Goal: Information Seeking & Learning: Check status

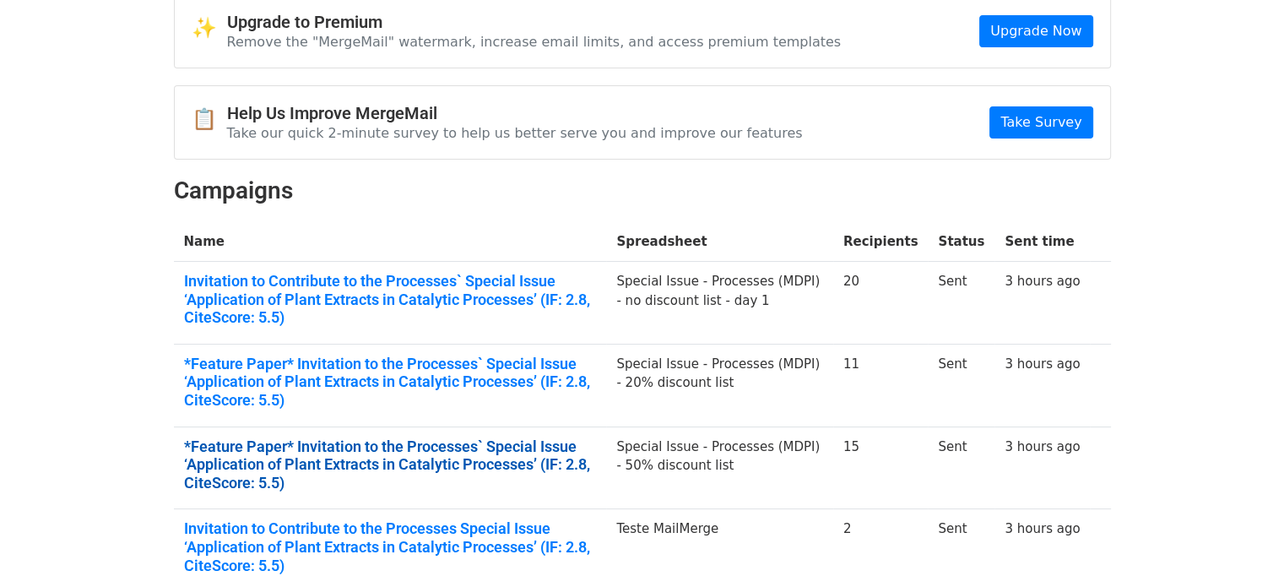
click at [312, 437] on link "*Feature Paper* Invitation to the Processes` Special Issue ‘Application of Plan…" at bounding box center [390, 464] width 413 height 55
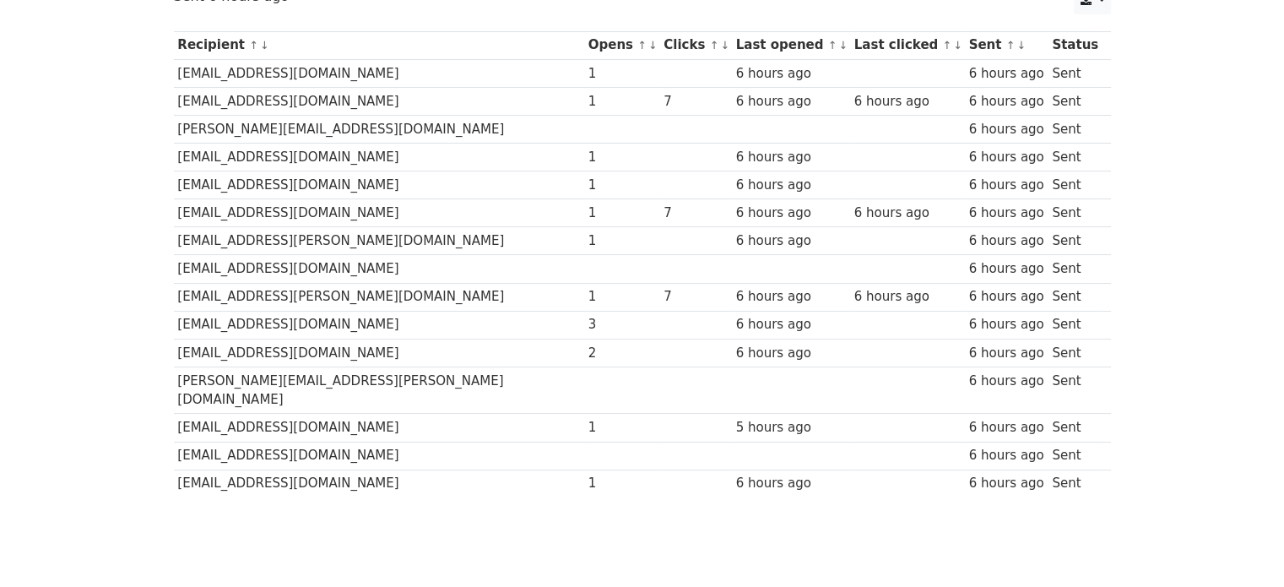
scroll to position [253, 0]
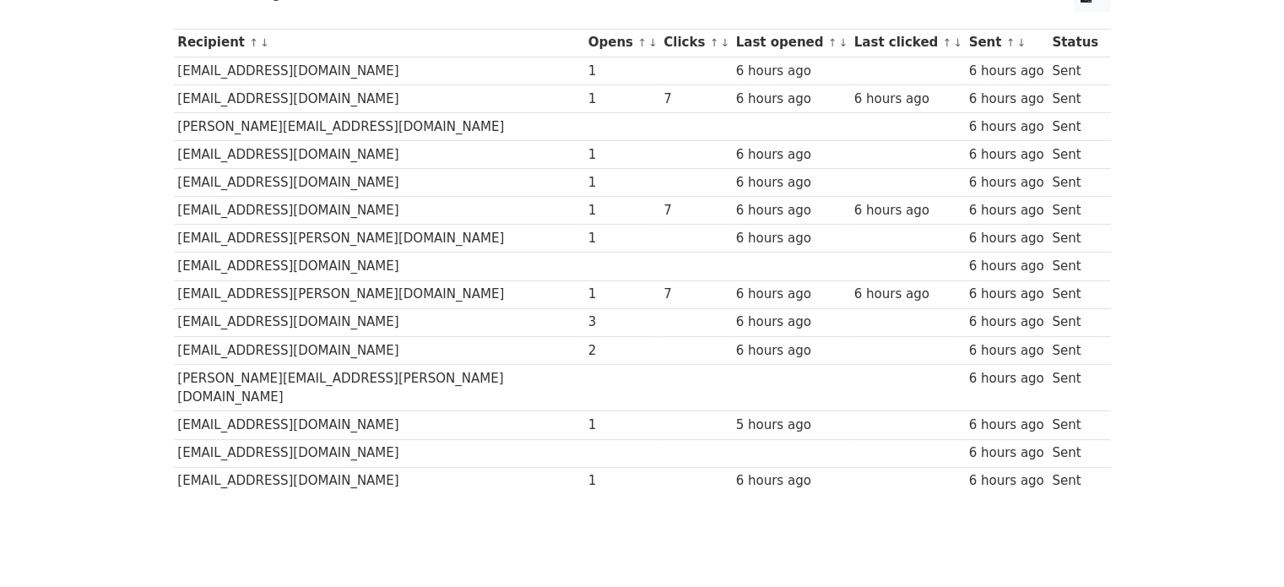
drag, startPoint x: 463, startPoint y: 321, endPoint x: 490, endPoint y: 344, distance: 35.9
click at [493, 340] on tbody "Recipient ↑ ↓ Opens ↑ ↓ Clicks ↑ ↓ Last opened ↑ ↓ Last clicked ↑ ↓ Sent ↑ ↓ St…" at bounding box center [642, 262] width 937 height 466
click at [588, 344] on div "2" at bounding box center [622, 350] width 68 height 19
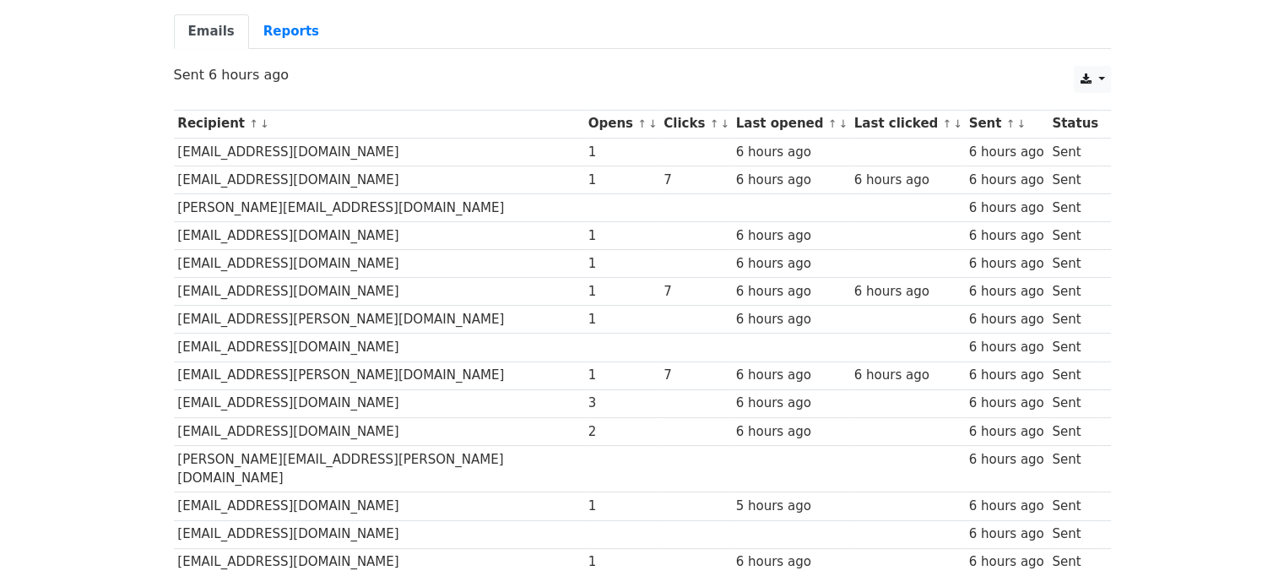
scroll to position [0, 0]
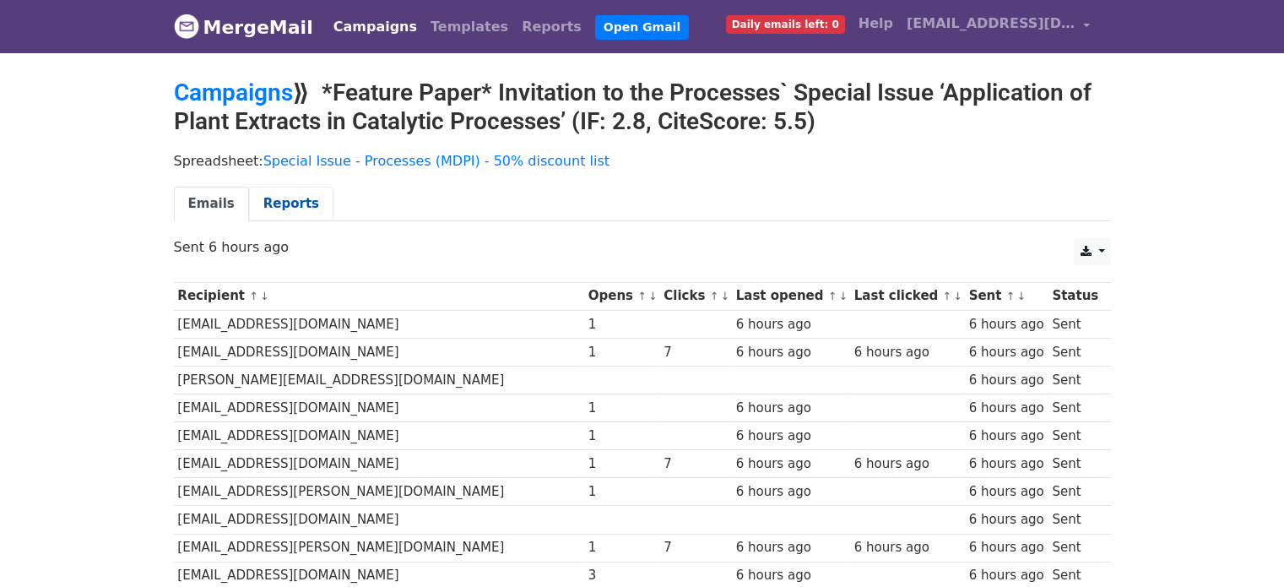
click at [284, 202] on link "Reports" at bounding box center [291, 203] width 84 height 35
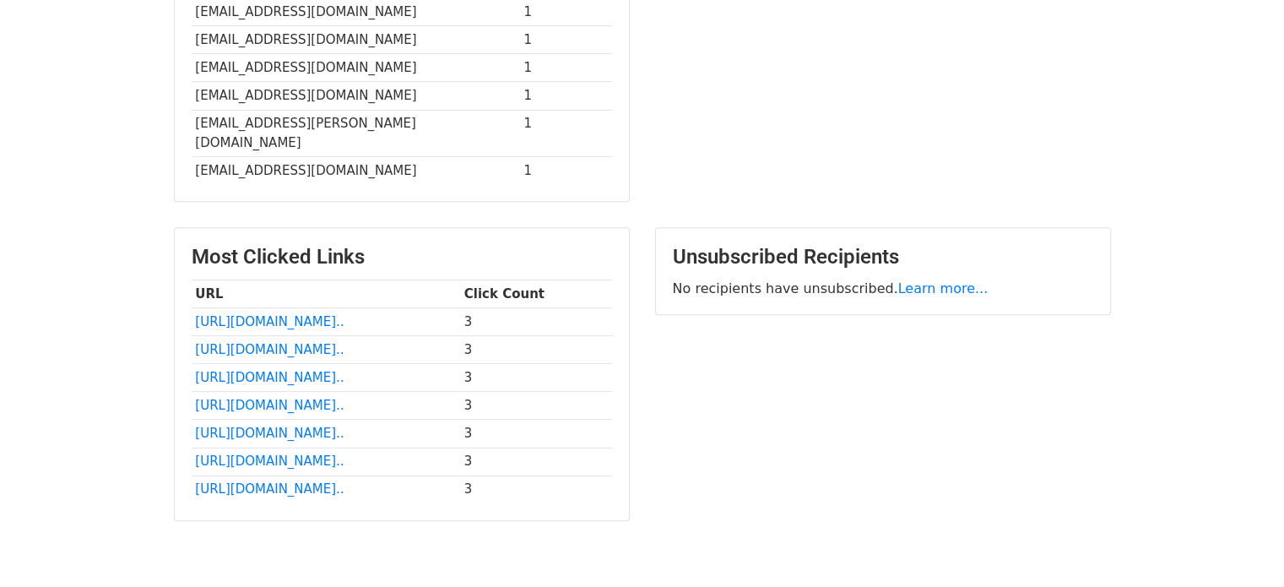
scroll to position [338, 0]
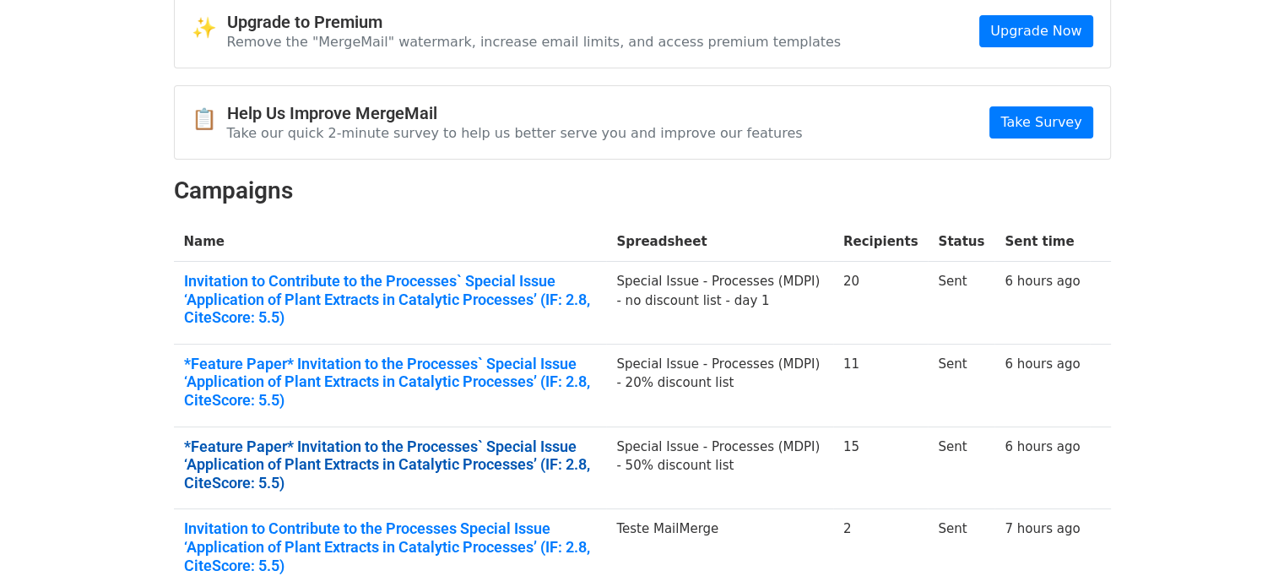
click at [260, 445] on link "*Feature Paper* Invitation to the Processes` Special Issue ‘Application of Plan…" at bounding box center [390, 464] width 413 height 55
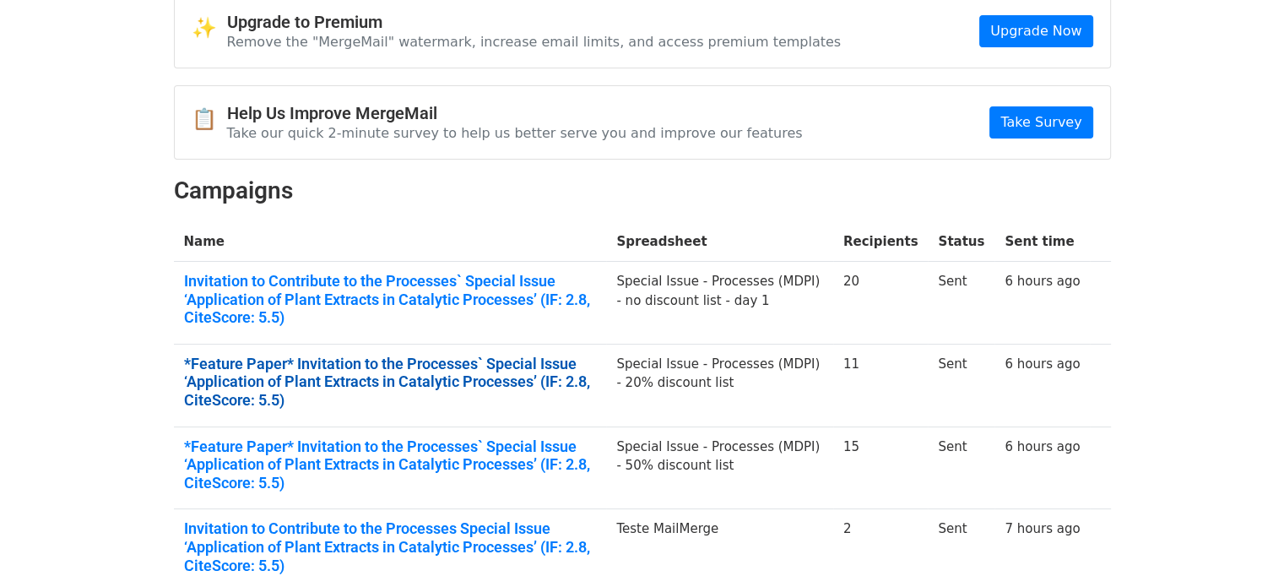
click at [324, 362] on link "*Feature Paper* Invitation to the Processes` Special Issue ‘Application of Plan…" at bounding box center [390, 381] width 413 height 55
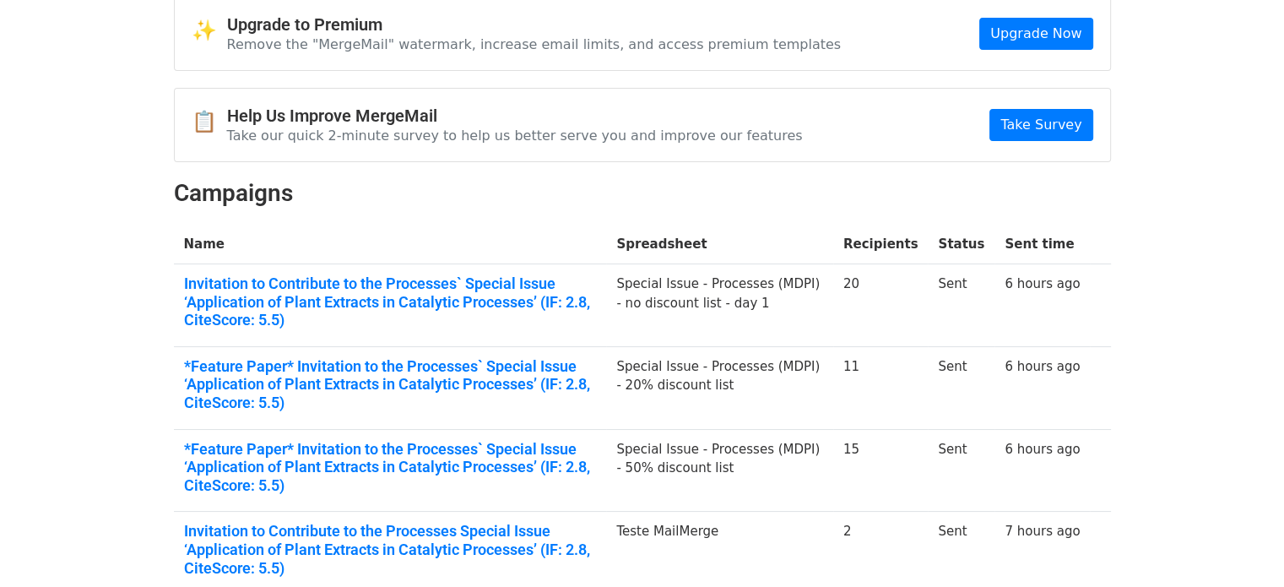
scroll to position [84, 0]
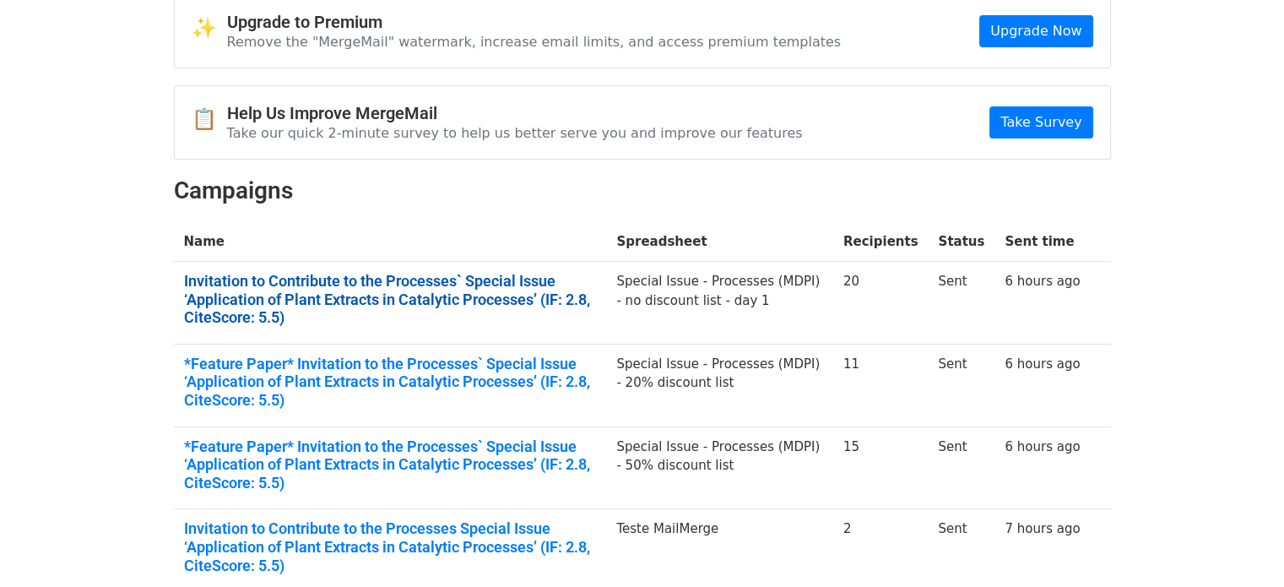
click at [344, 293] on link "Invitation to Contribute to the Processes` Special Issue ‘Application of Plant …" at bounding box center [390, 299] width 413 height 55
click at [370, 296] on link "Invitation to Contribute to the Processes` Special Issue ‘Application of Plant …" at bounding box center [390, 299] width 413 height 55
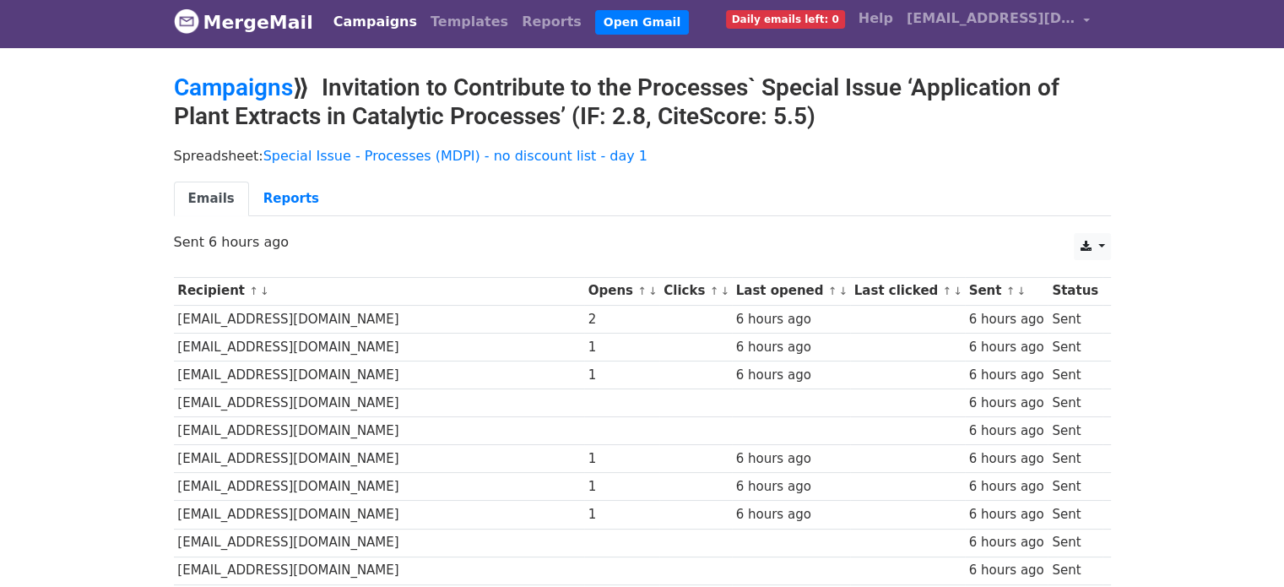
scroll to position [4, 0]
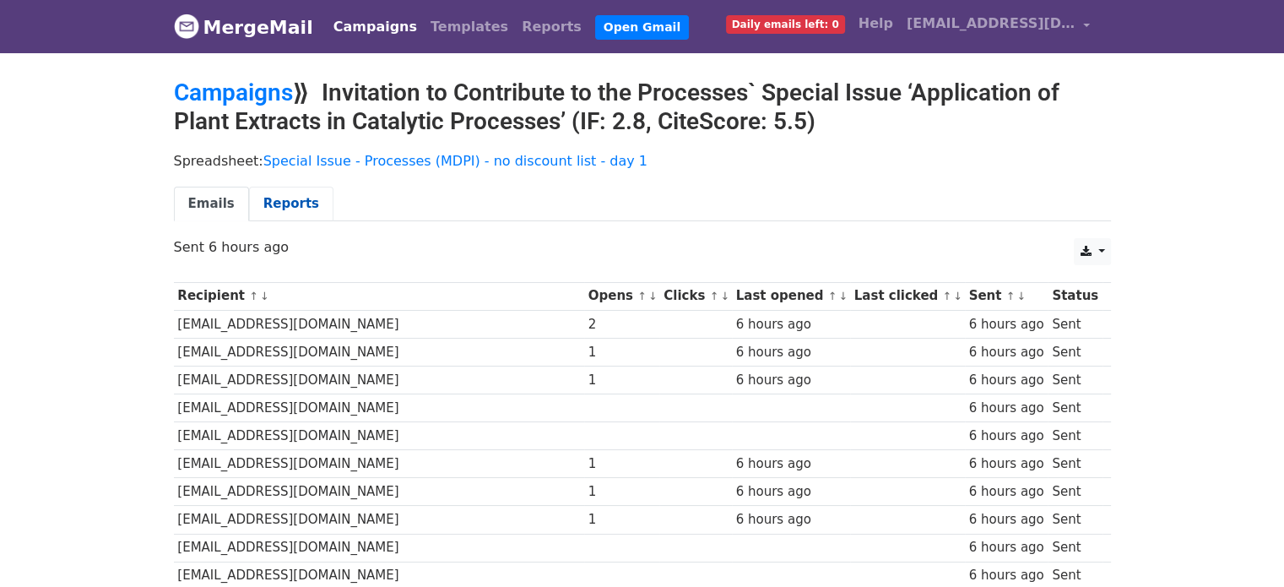
click at [284, 193] on link "Reports" at bounding box center [291, 203] width 84 height 35
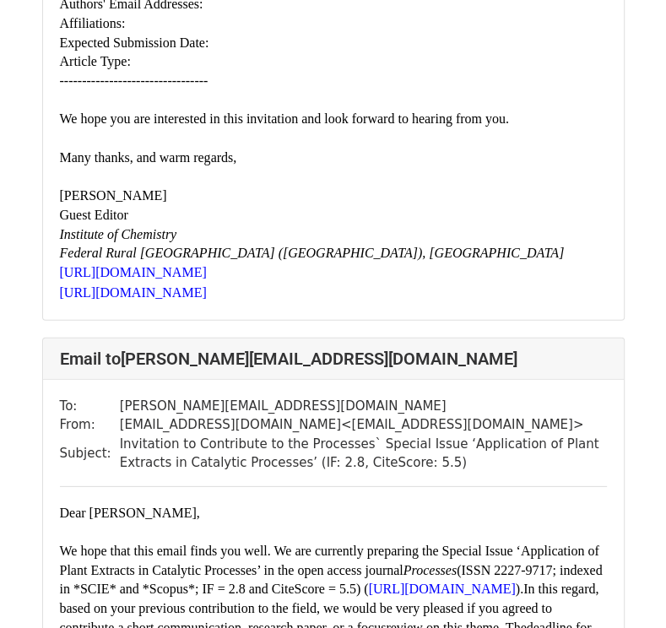
scroll to position [2447, 0]
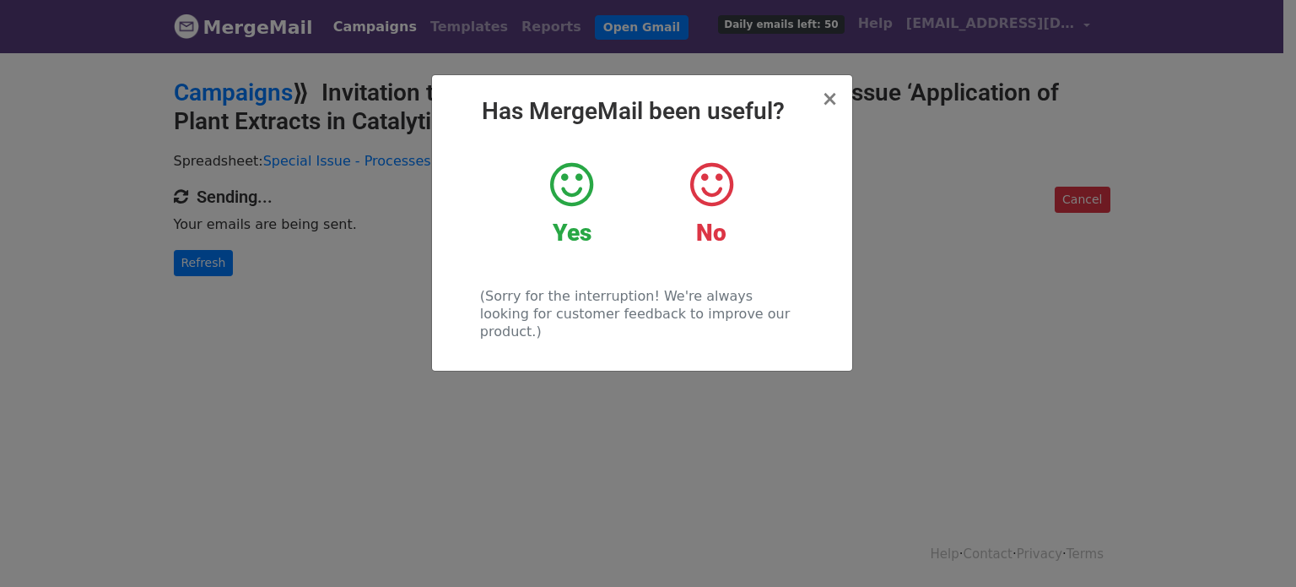
click at [564, 192] on icon at bounding box center [571, 184] width 43 height 51
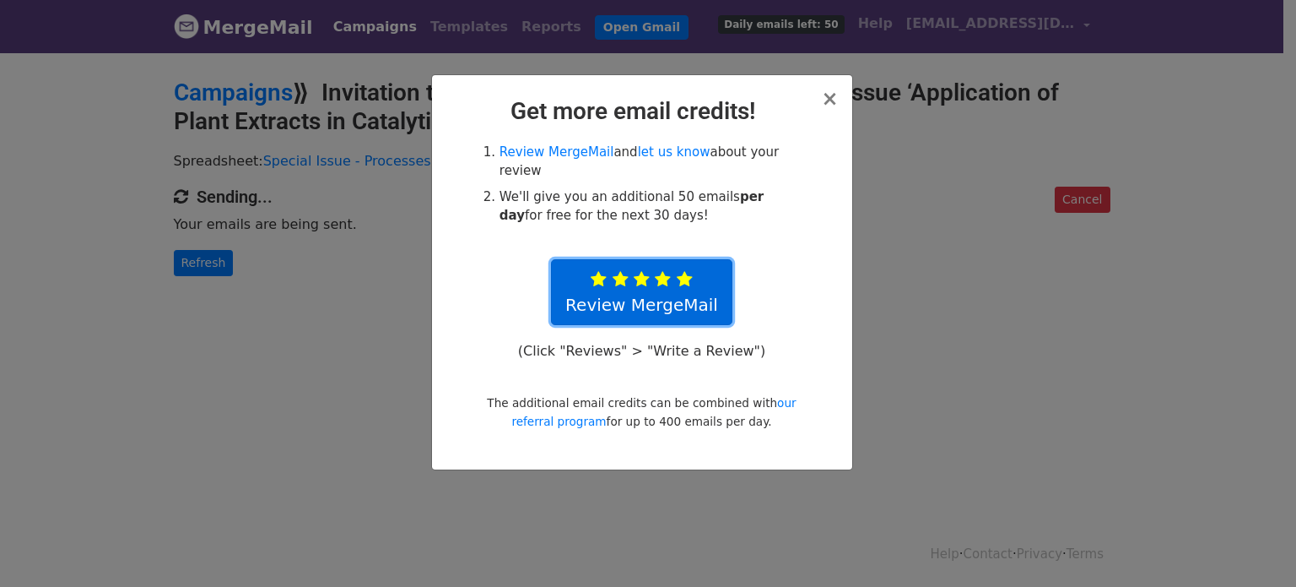
click at [689, 271] on icon at bounding box center [685, 279] width 16 height 17
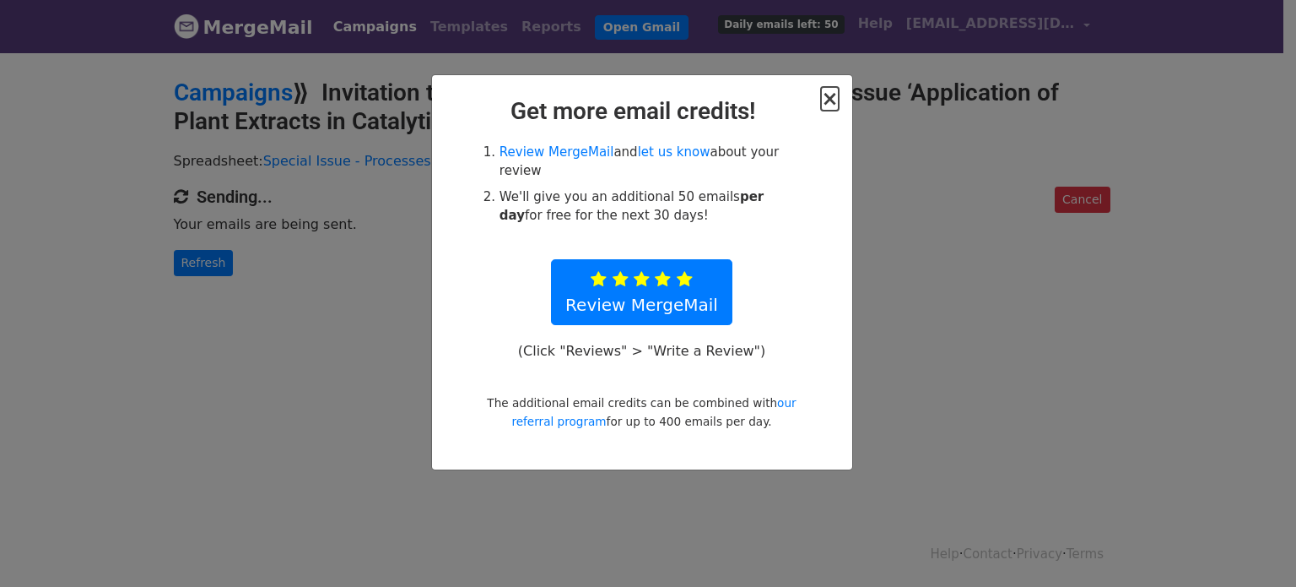
click at [834, 98] on span "×" at bounding box center [829, 99] width 17 height 24
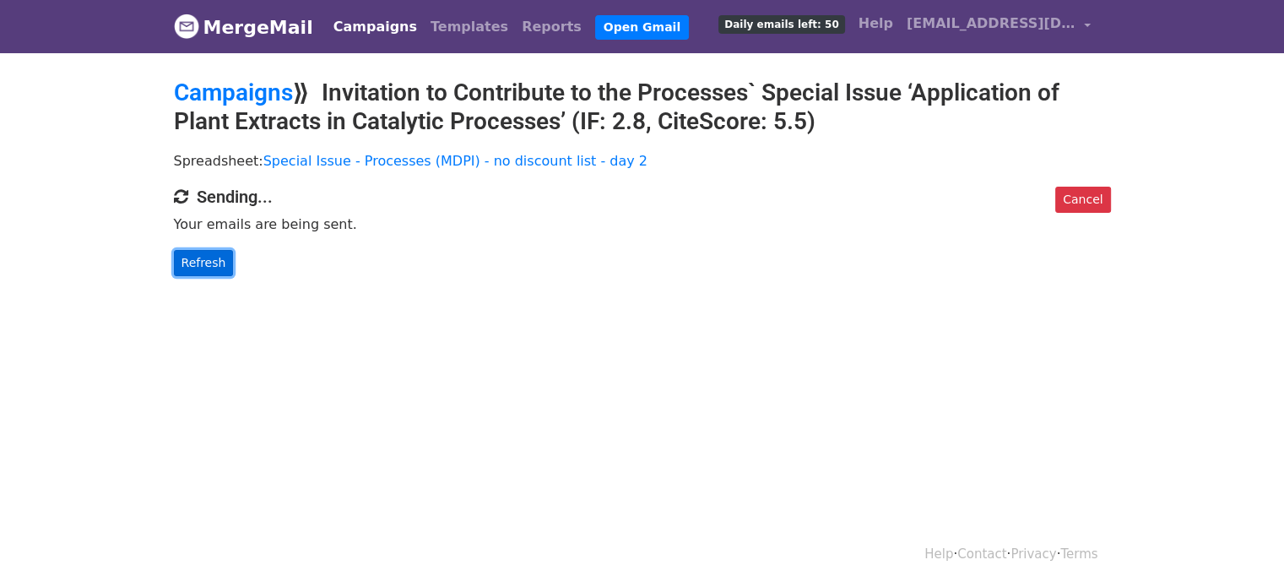
click at [216, 258] on link "Refresh" at bounding box center [204, 263] width 60 height 26
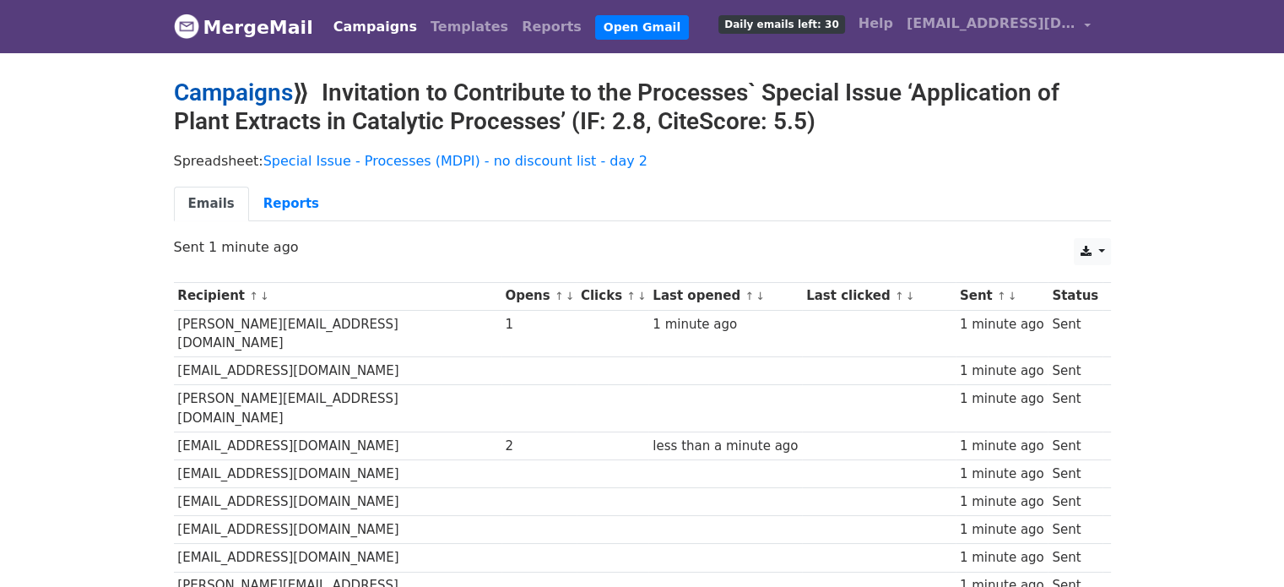
click at [247, 92] on link "Campaigns" at bounding box center [233, 92] width 119 height 28
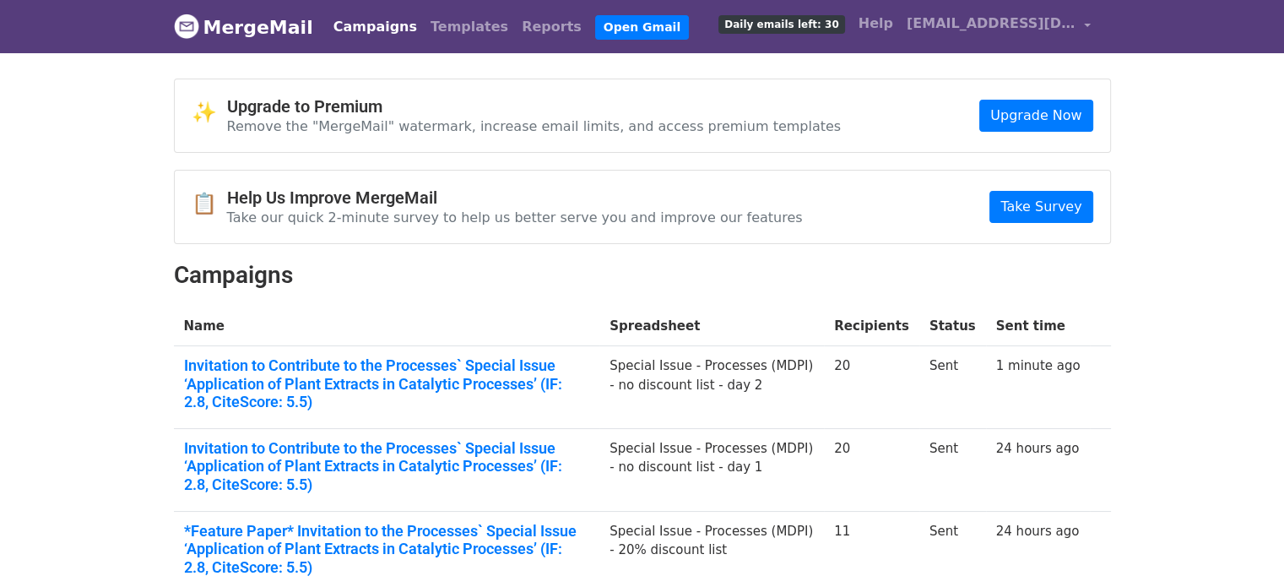
click at [828, 27] on span "Daily emails left: 30" at bounding box center [781, 24] width 126 height 19
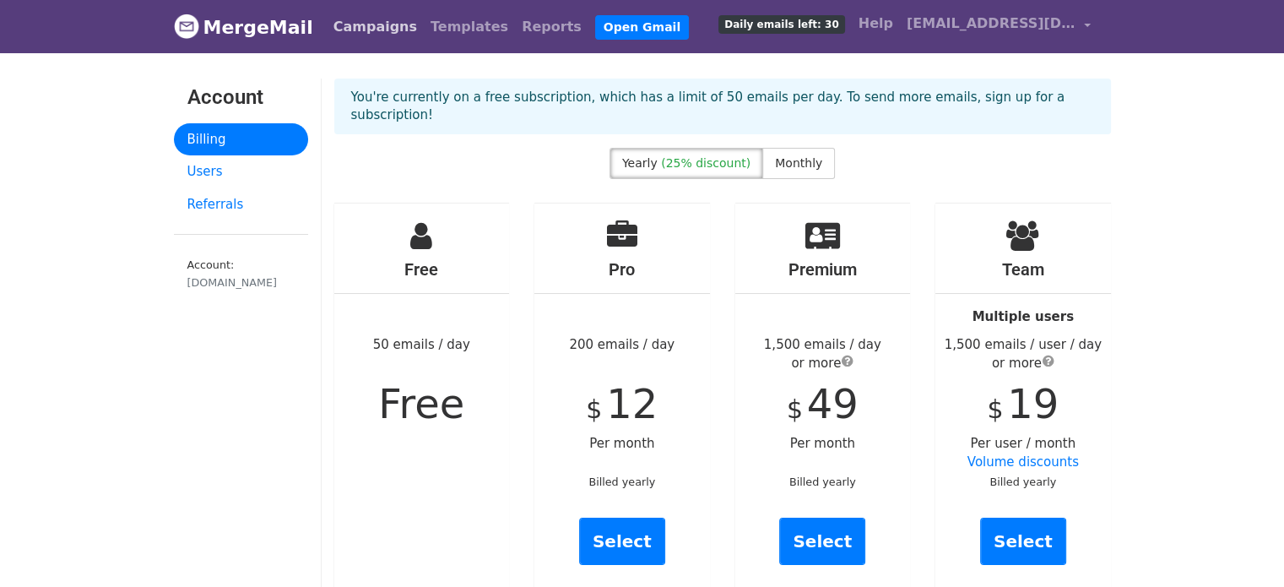
click at [331, 29] on link "Campaigns" at bounding box center [375, 27] width 97 height 34
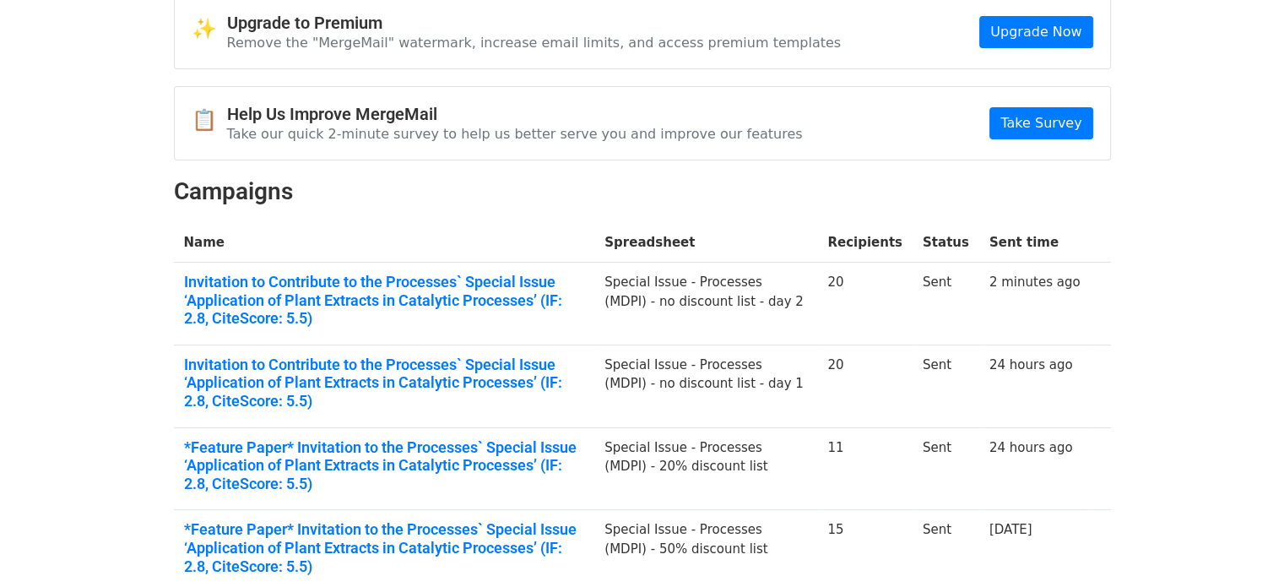
scroll to position [84, 0]
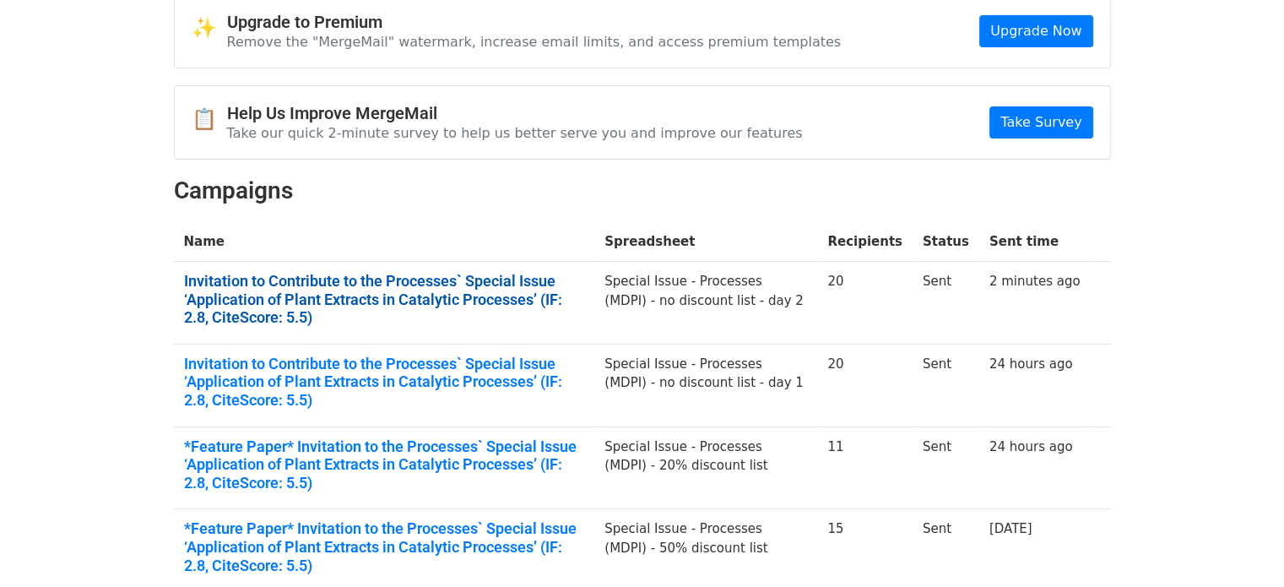
click at [354, 303] on link "Invitation to Contribute to the Processes` Special Issue ‘Application of Plant …" at bounding box center [384, 299] width 401 height 55
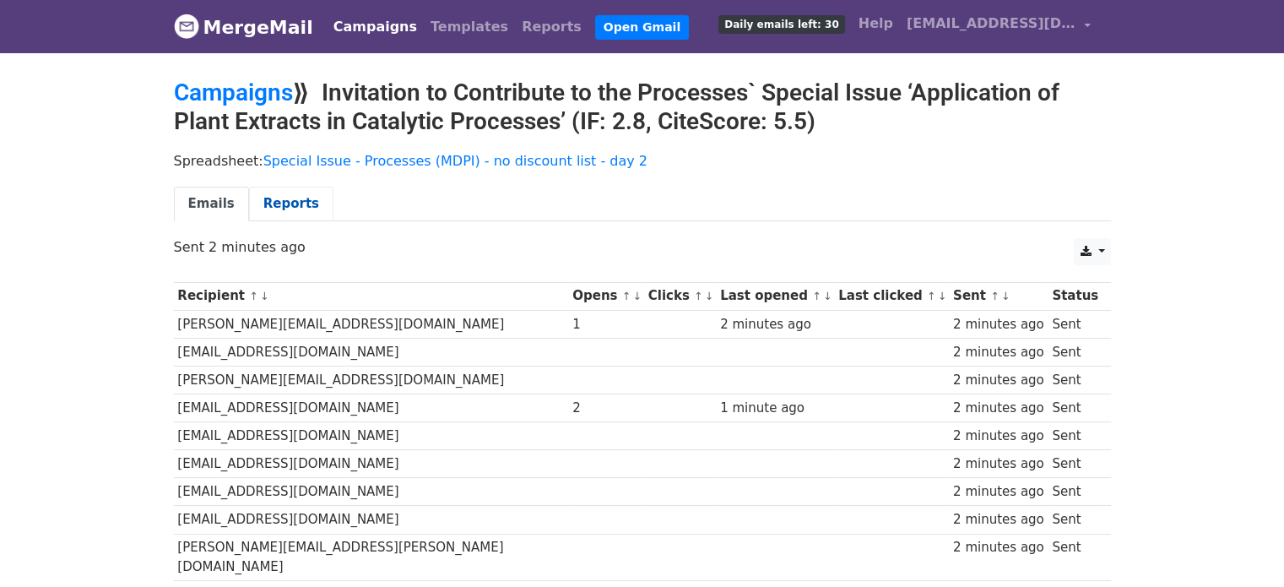
click at [284, 201] on link "Reports" at bounding box center [291, 203] width 84 height 35
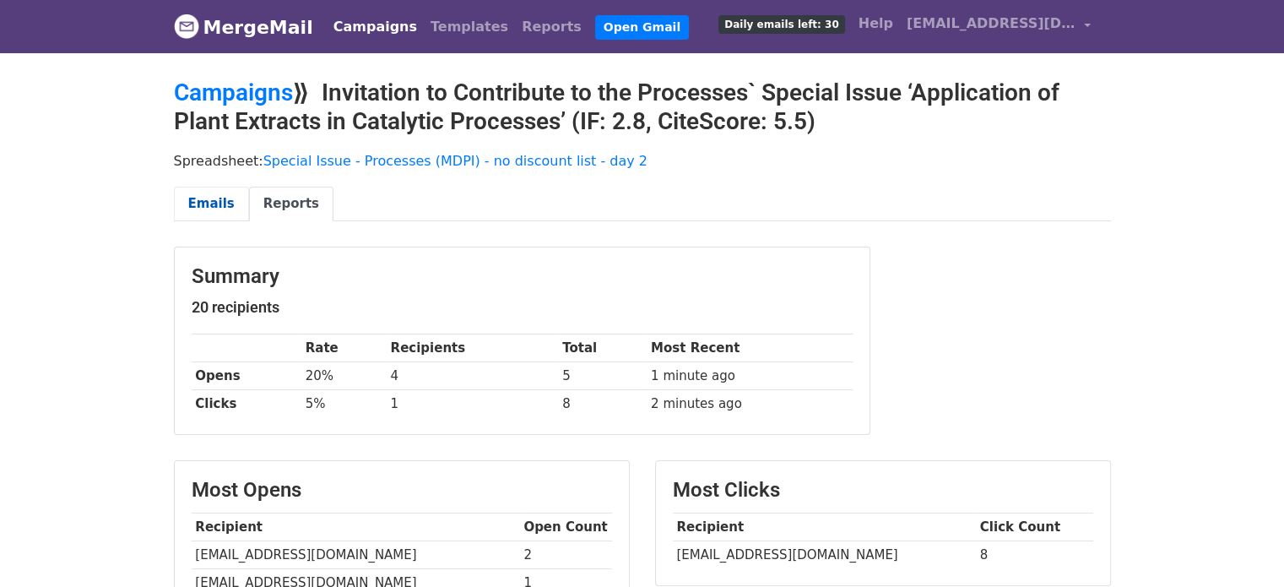
click at [222, 202] on link "Emails" at bounding box center [211, 203] width 75 height 35
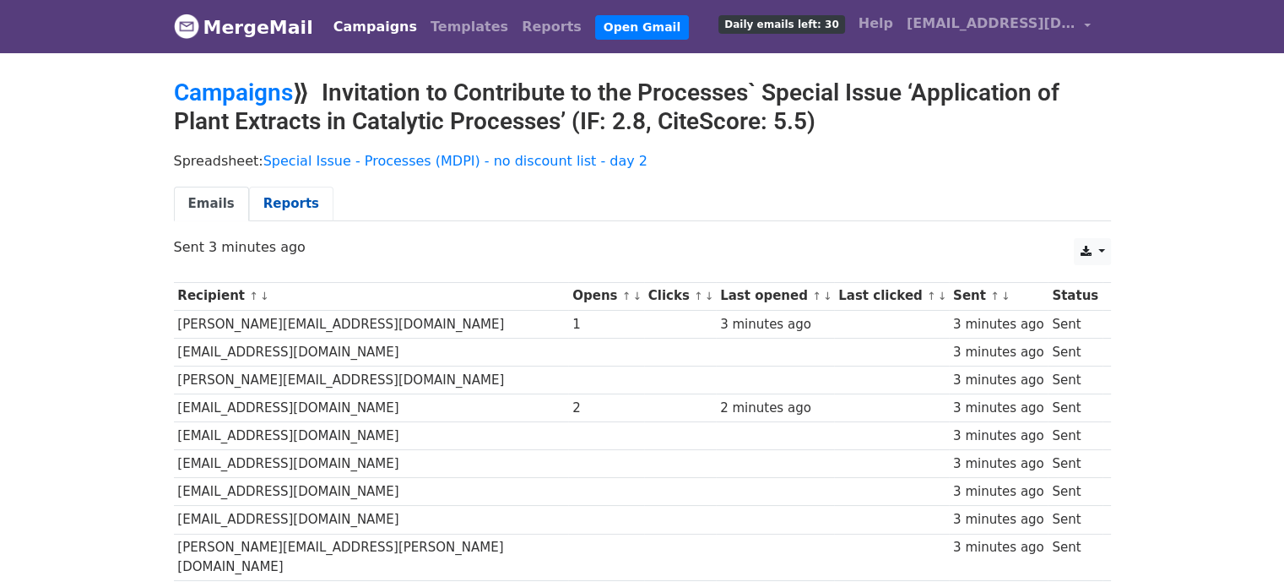
click at [296, 198] on link "Reports" at bounding box center [291, 203] width 84 height 35
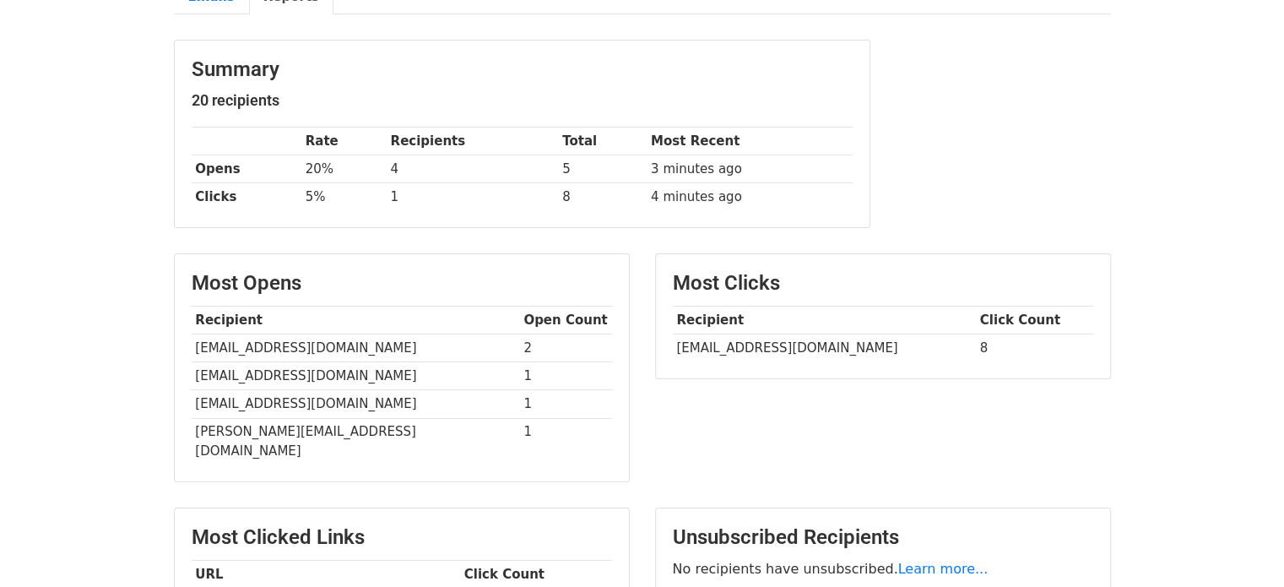
scroll to position [128, 0]
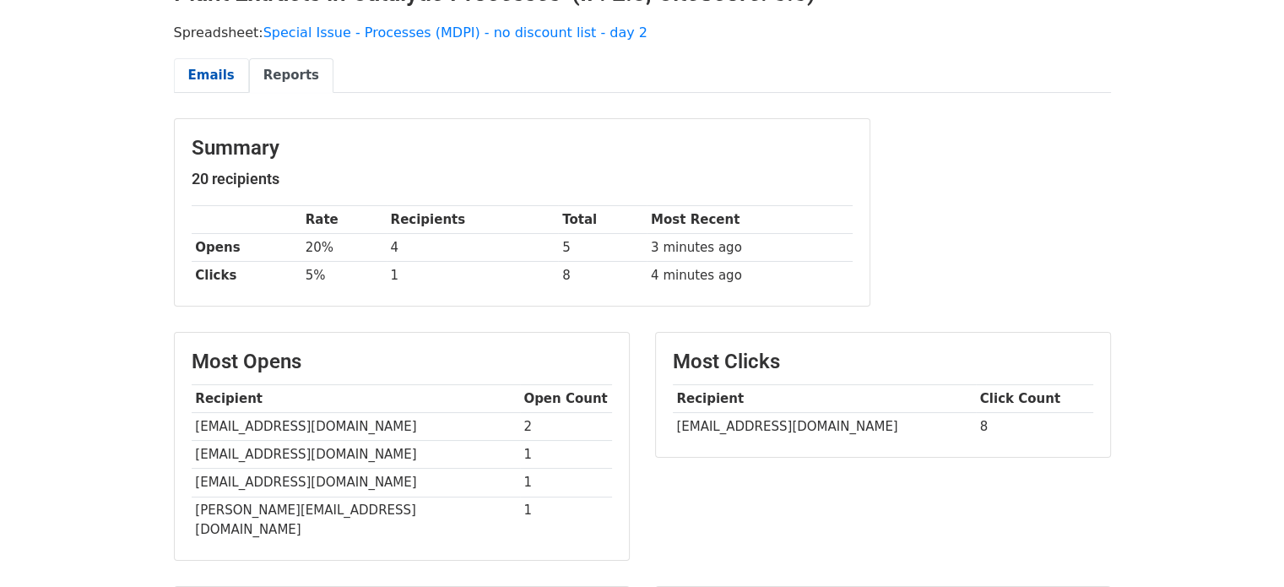
click at [209, 69] on link "Emails" at bounding box center [211, 75] width 75 height 35
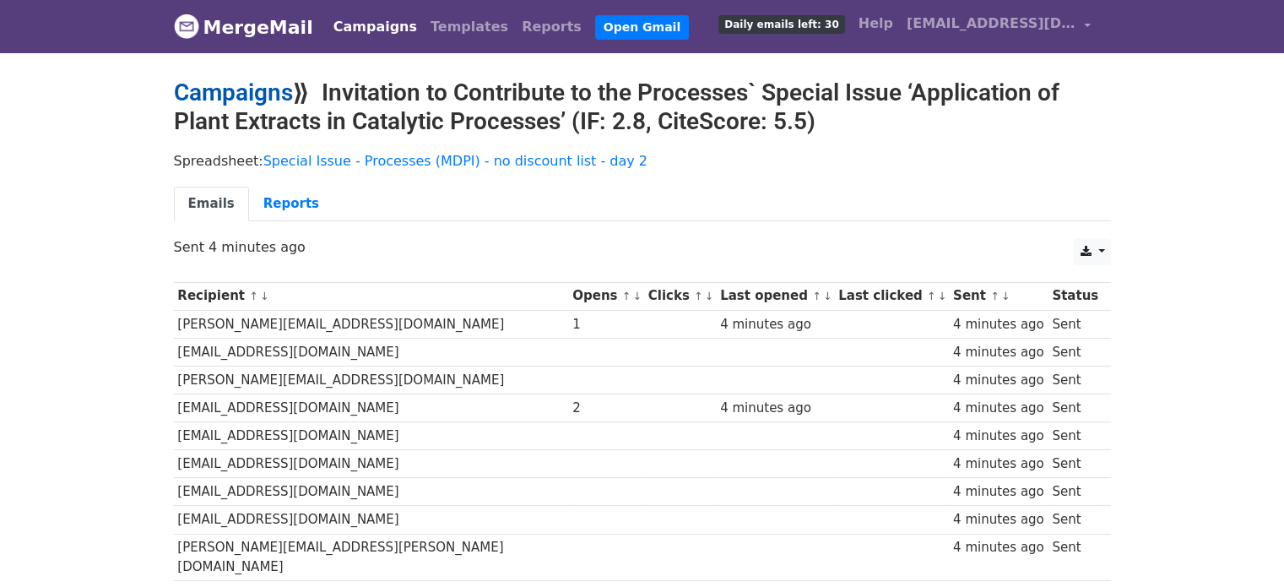
click at [219, 92] on link "Campaigns" at bounding box center [233, 92] width 119 height 28
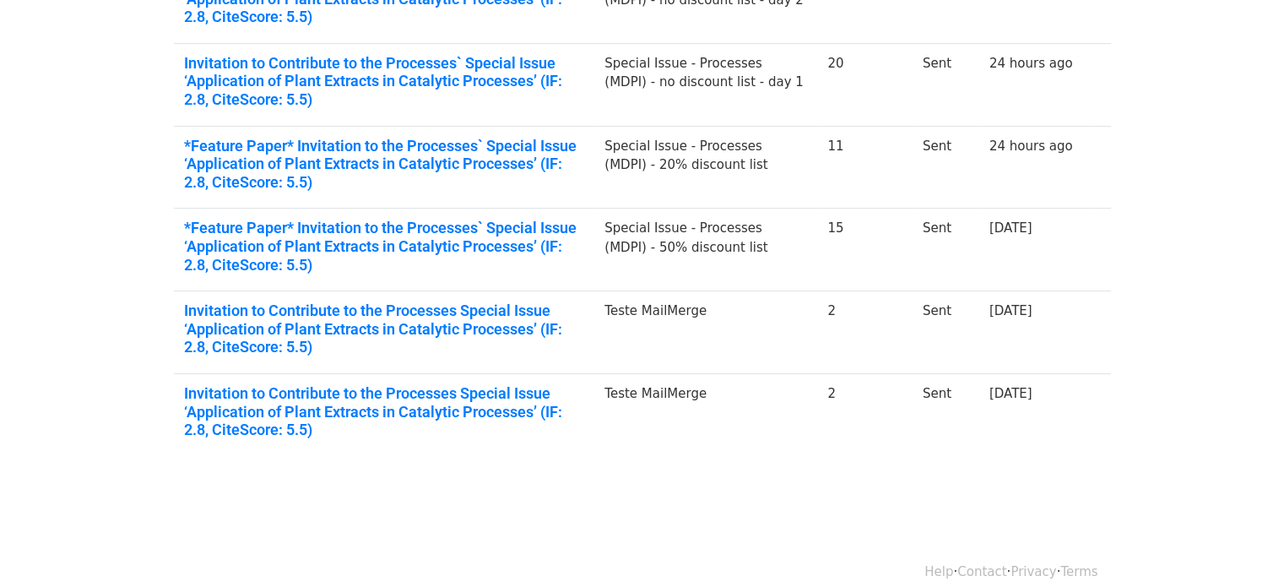
scroll to position [402, 0]
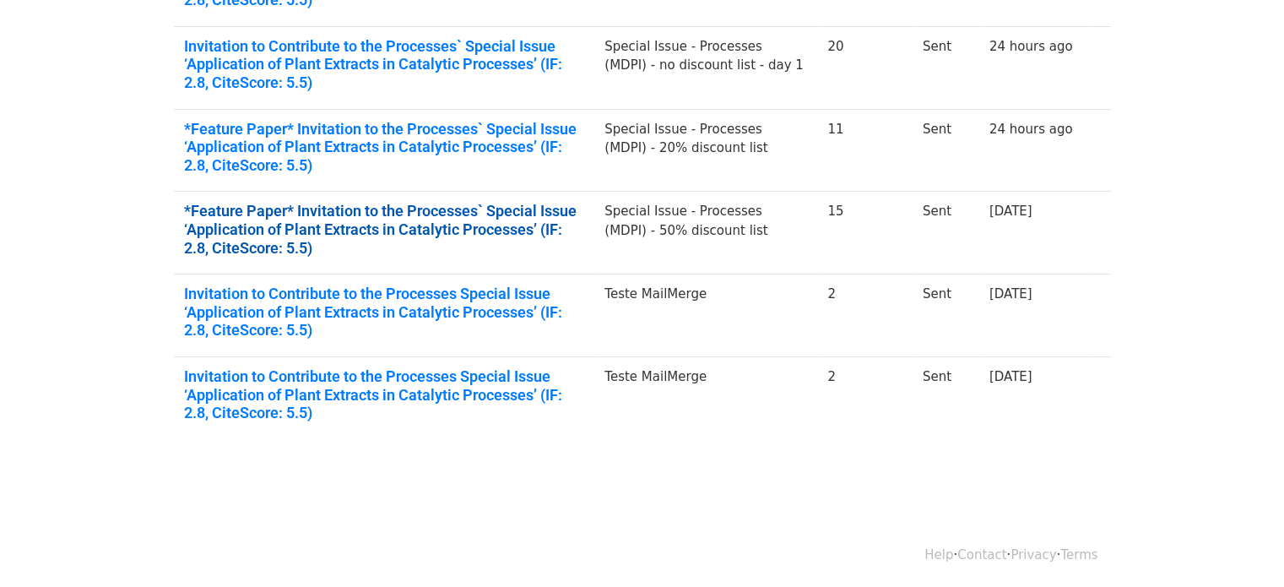
click at [452, 218] on link "*Feature Paper* Invitation to the Processes` Special Issue ‘Application of Plan…" at bounding box center [384, 229] width 401 height 55
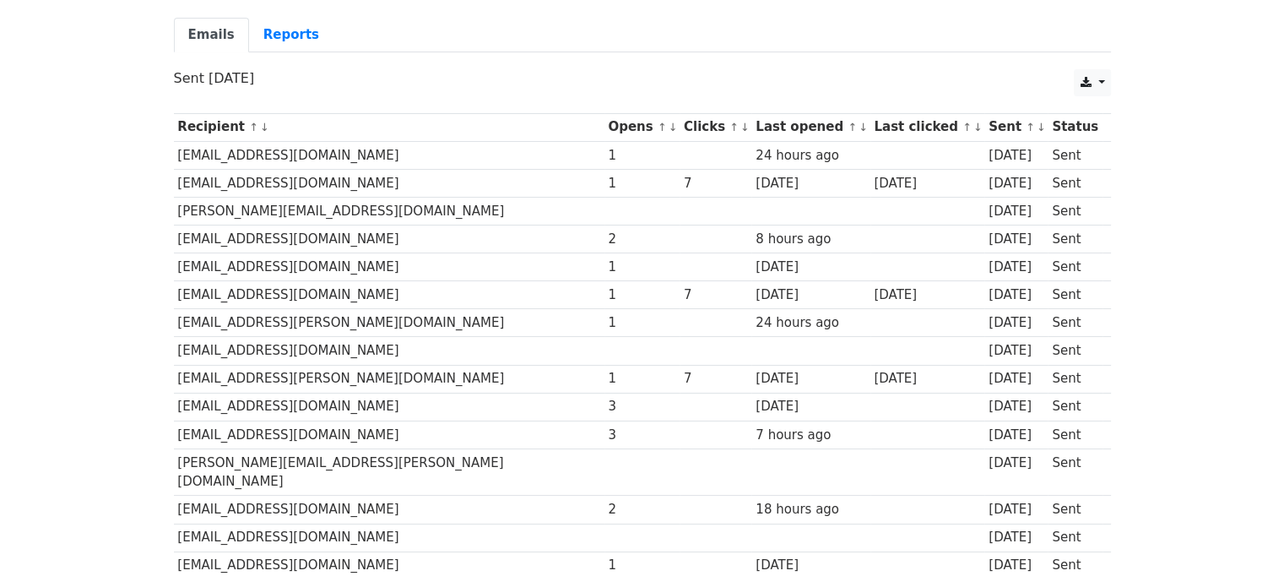
scroll to position [169, 0]
click at [378, 458] on td "marcos.jacinto@ufmt.br" at bounding box center [389, 471] width 430 height 47
click at [387, 348] on td "cdborsarelli@gmail.com" at bounding box center [389, 351] width 430 height 28
click at [388, 208] on td "gabriela.kratosova@vsb.cz" at bounding box center [389, 211] width 430 height 28
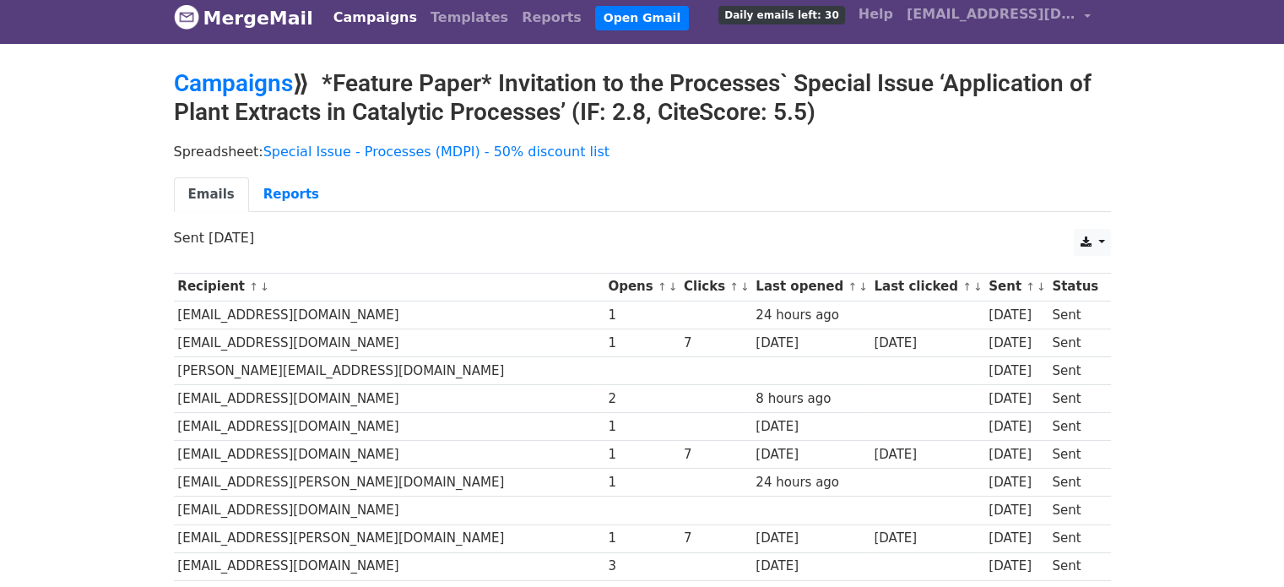
scroll to position [0, 0]
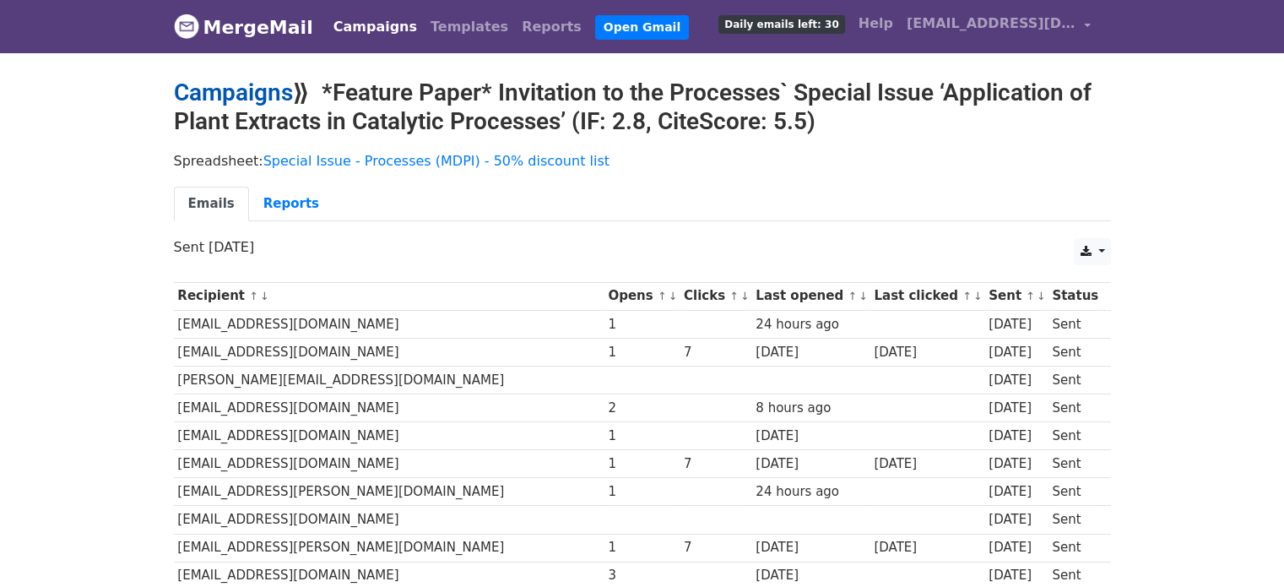
click at [191, 83] on link "Campaigns" at bounding box center [233, 92] width 119 height 28
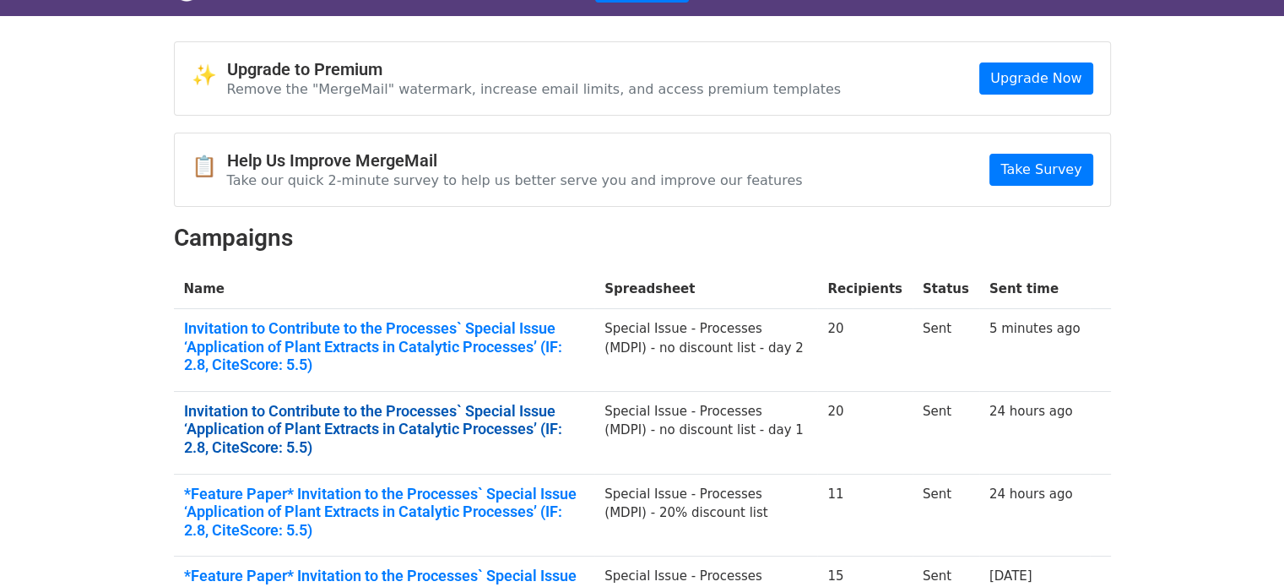
scroll to position [84, 0]
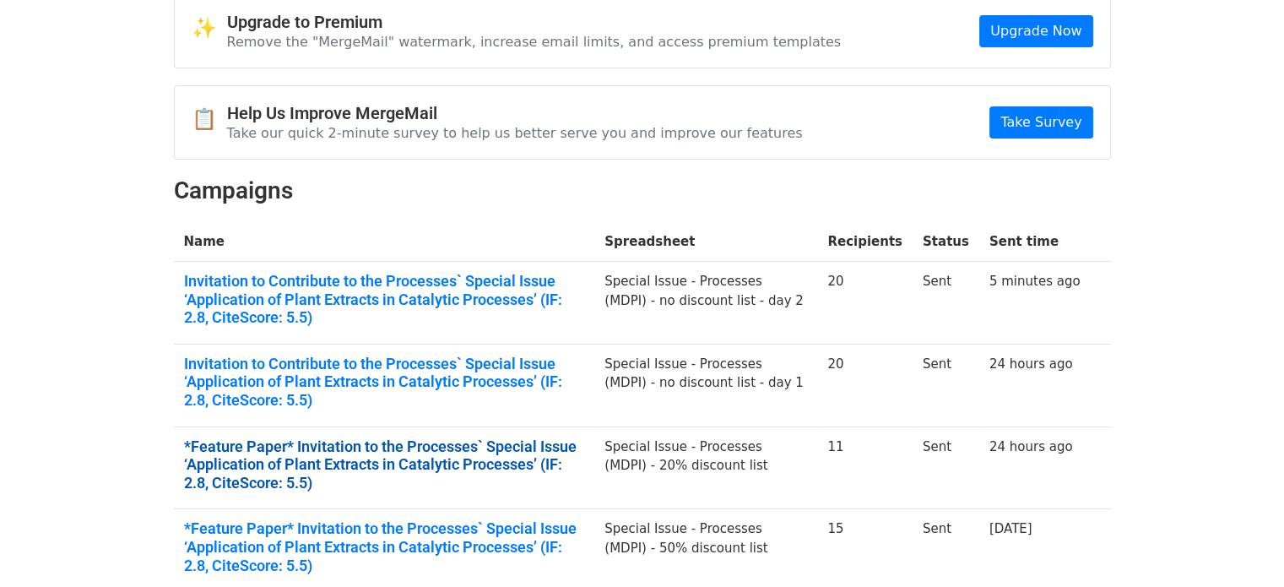
click at [463, 462] on link "*Feature Paper* Invitation to the Processes` Special Issue ‘Application of Plan…" at bounding box center [384, 464] width 401 height 55
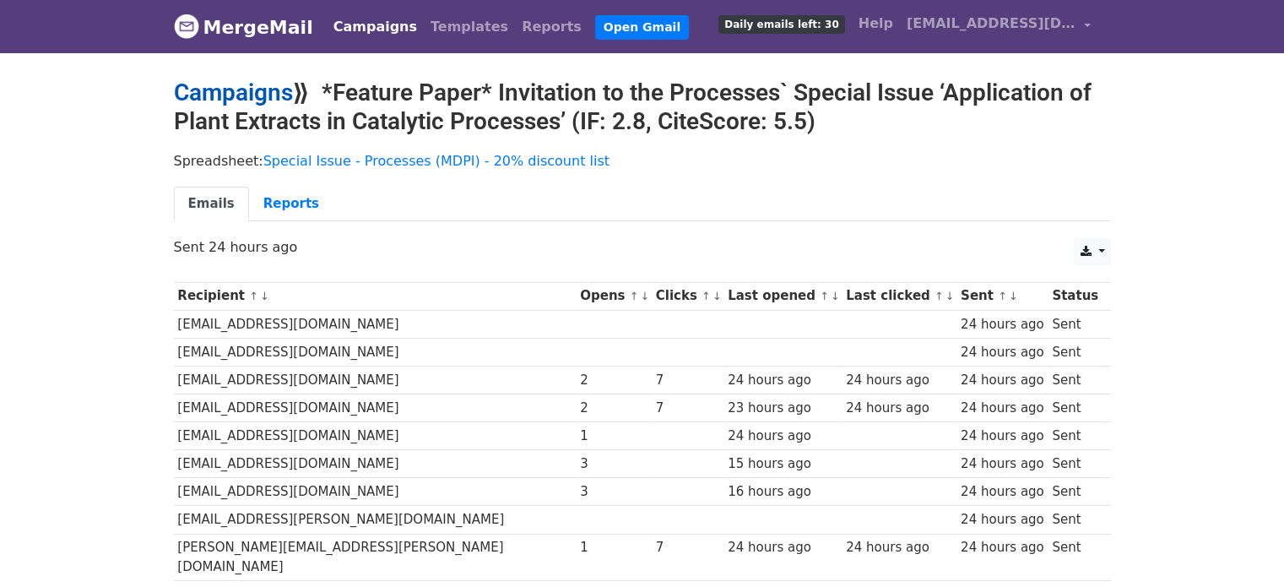
click at [254, 95] on link "Campaigns" at bounding box center [233, 92] width 119 height 28
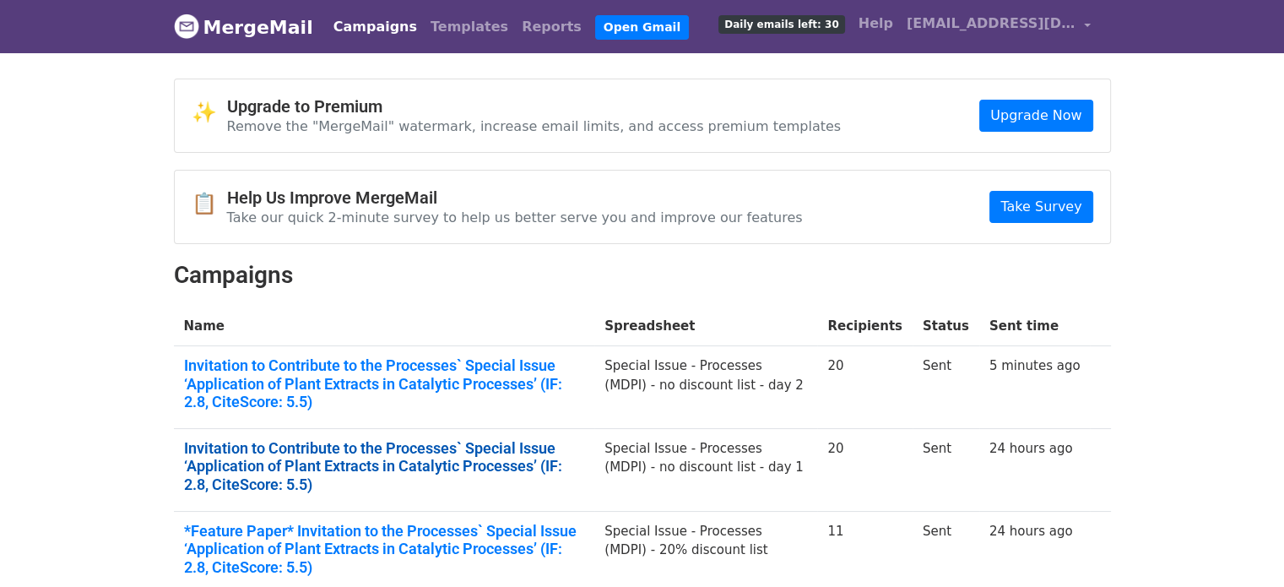
click at [452, 465] on link "Invitation to Contribute to the Processes` Special Issue ‘Application of Plant …" at bounding box center [384, 466] width 401 height 55
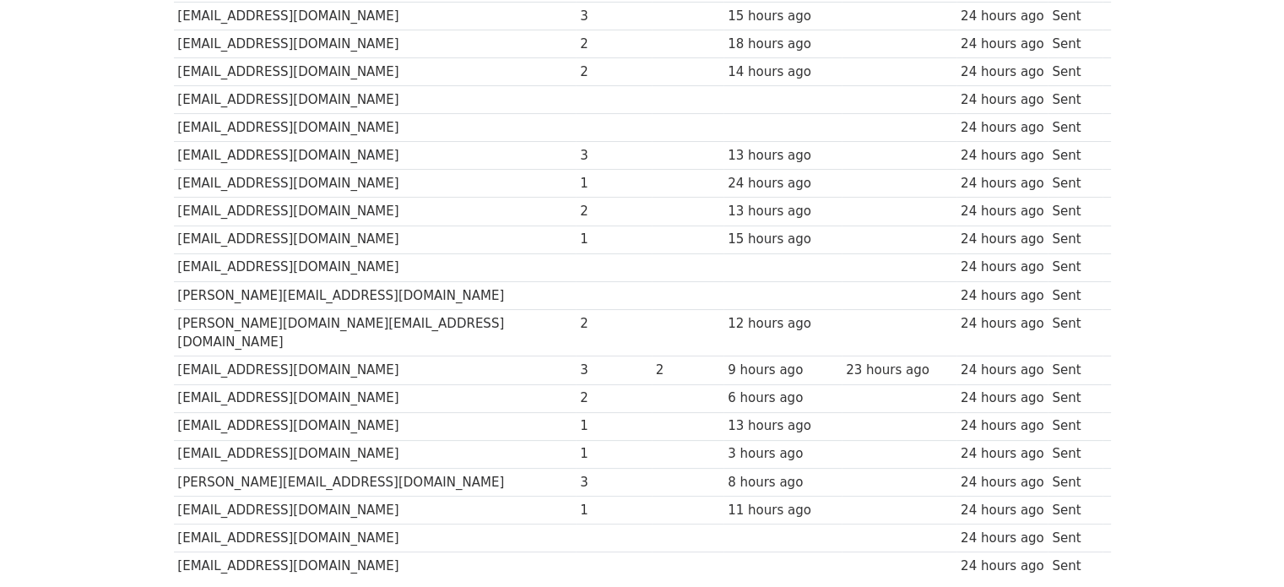
scroll to position [338, 0]
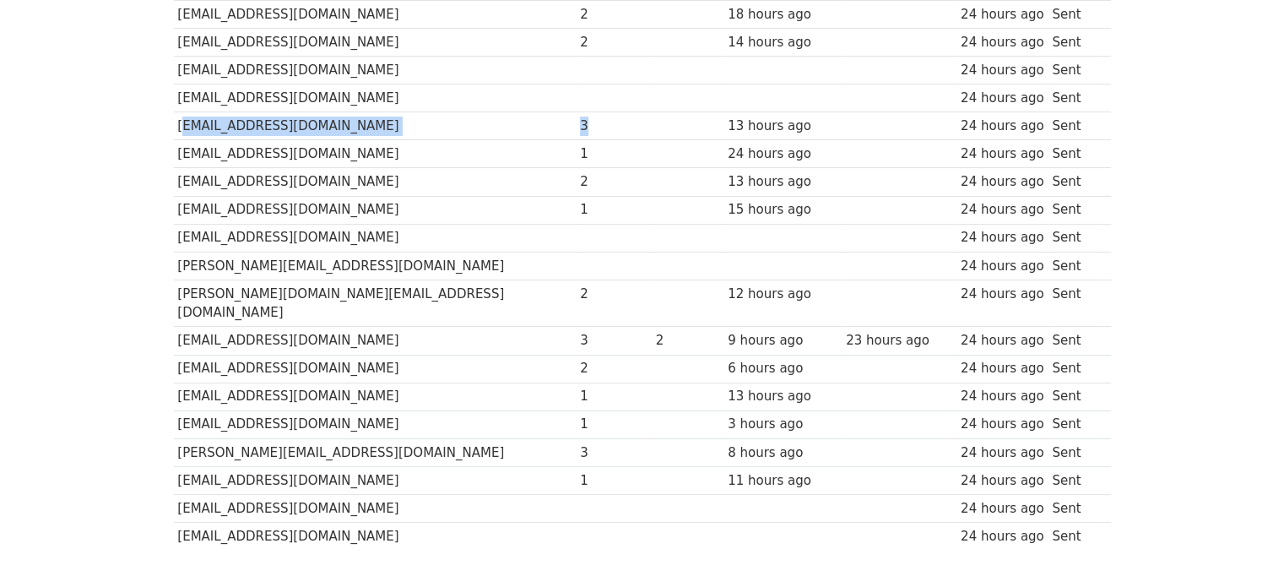
drag, startPoint x: 438, startPoint y: 112, endPoint x: 174, endPoint y: 125, distance: 264.4
click at [174, 125] on tr "augustineap@gmail.com 3 13 hours ago 24 hours ago Sent" at bounding box center [642, 126] width 937 height 28
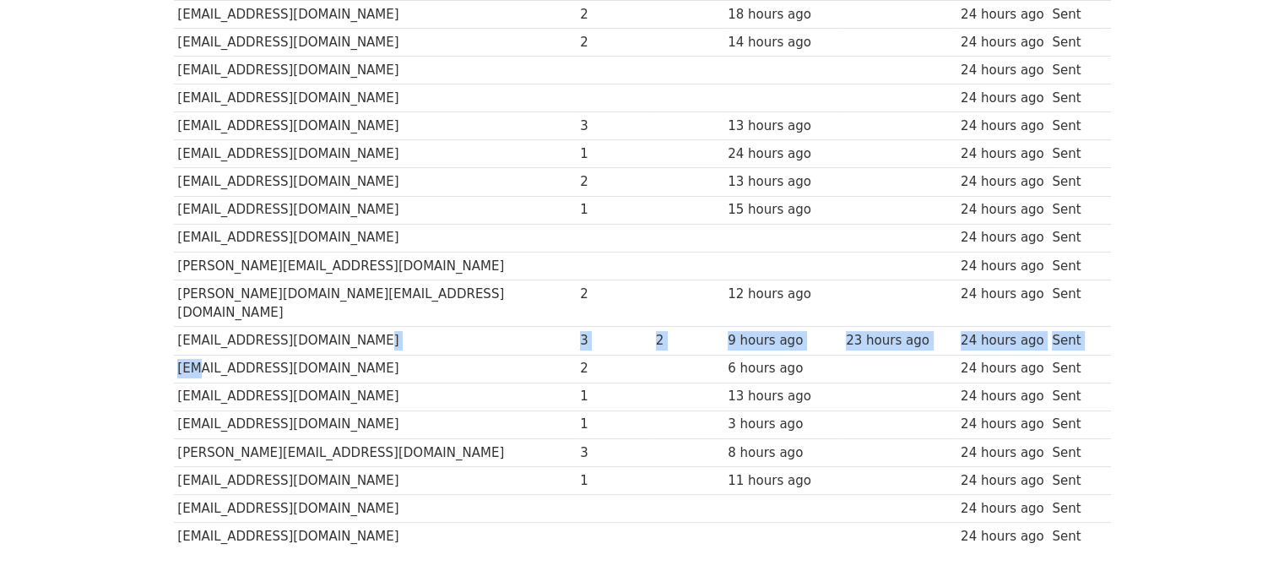
drag, startPoint x: 387, startPoint y: 317, endPoint x: 192, endPoint y: 332, distance: 196.4
click at [192, 332] on tbody "Recipient ↑ ↓ Opens ↑ ↓ Clicks ↑ ↓ Last opened ↑ ↓ Last clicked ↑ ↓ Sent ↑ ↓ St…" at bounding box center [642, 246] width 937 height 605
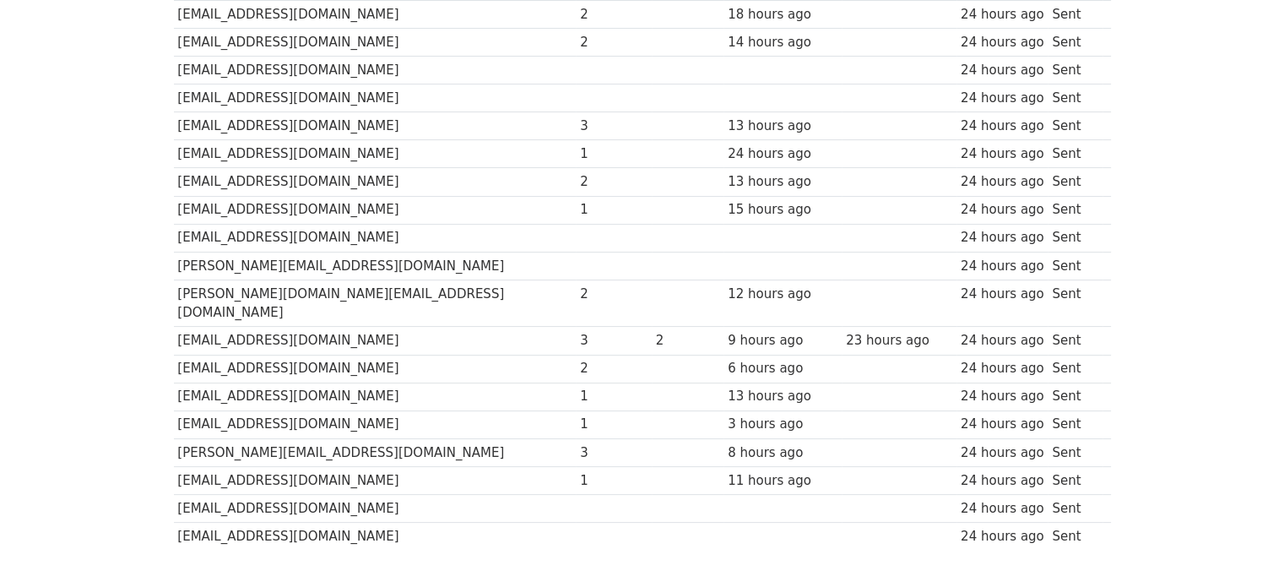
click at [370, 438] on td "sekhar.koppole@gmail.com" at bounding box center [375, 452] width 403 height 28
drag, startPoint x: 349, startPoint y: 424, endPoint x: 178, endPoint y: 430, distance: 171.4
click at [178, 438] on td "sekhar.koppole@gmail.com" at bounding box center [375, 452] width 403 height 28
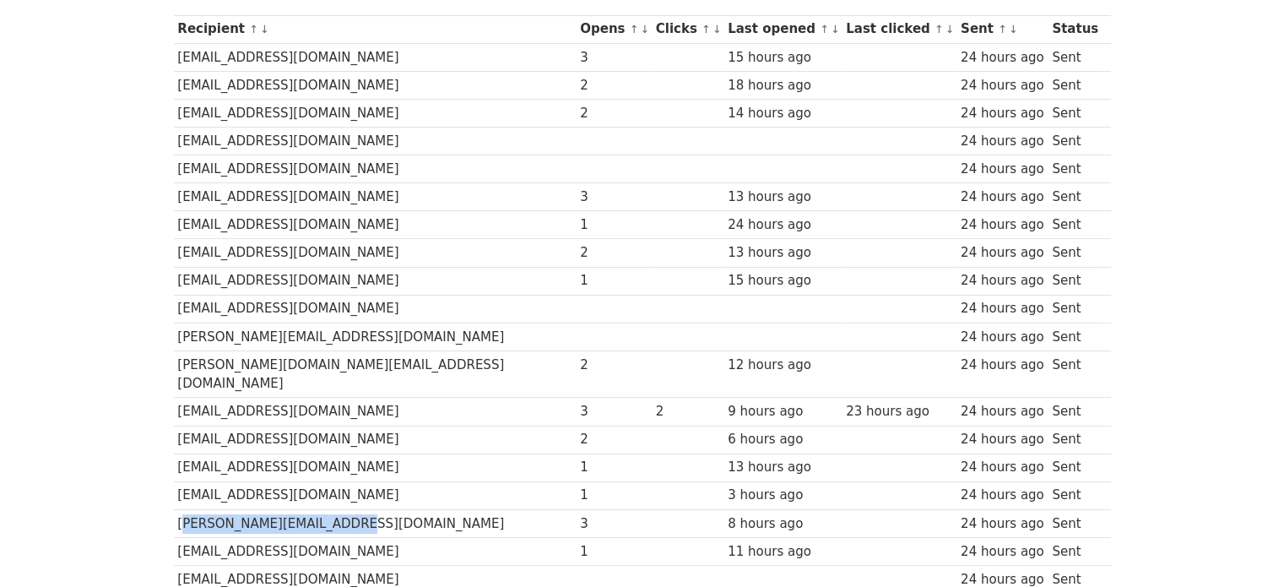
scroll to position [0, 0]
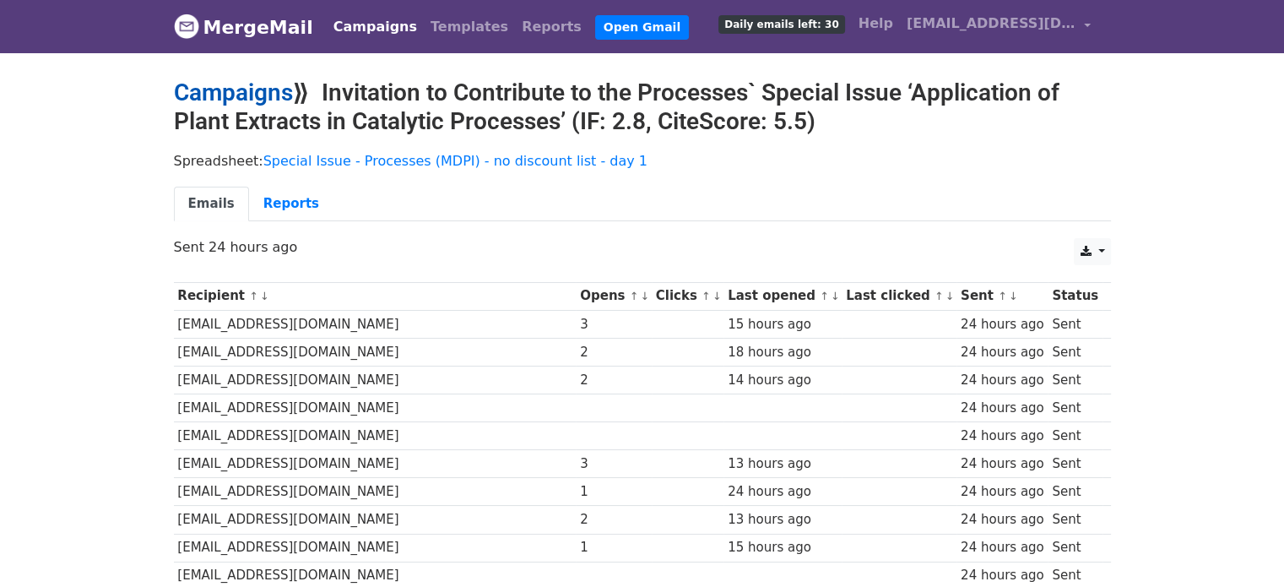
click at [261, 94] on link "Campaigns" at bounding box center [233, 92] width 119 height 28
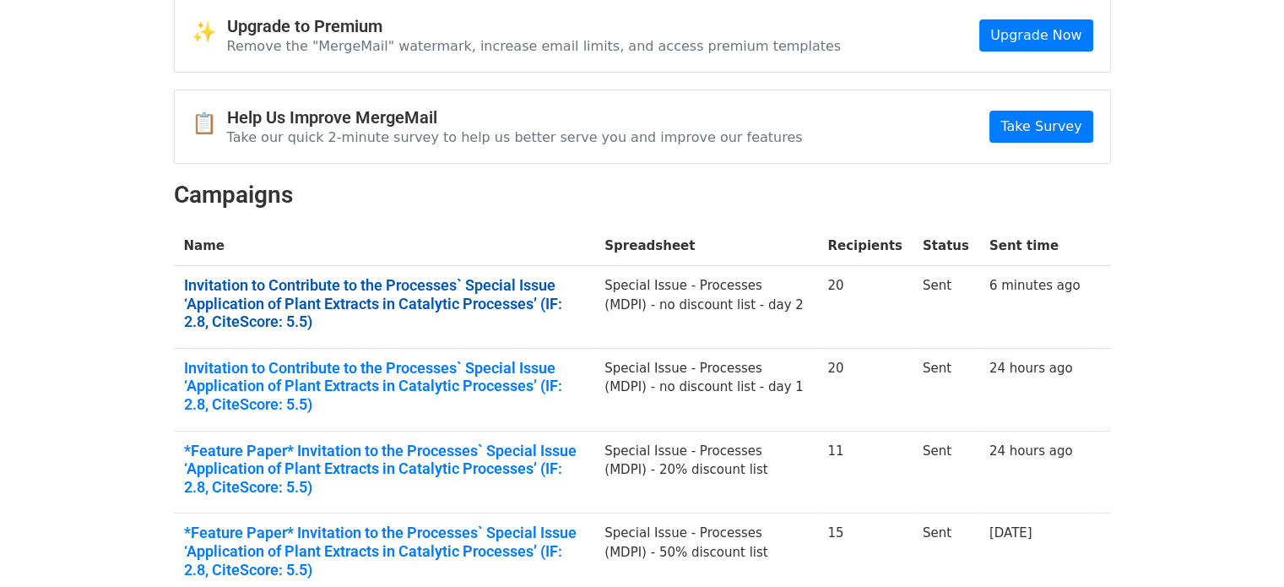
scroll to position [84, 0]
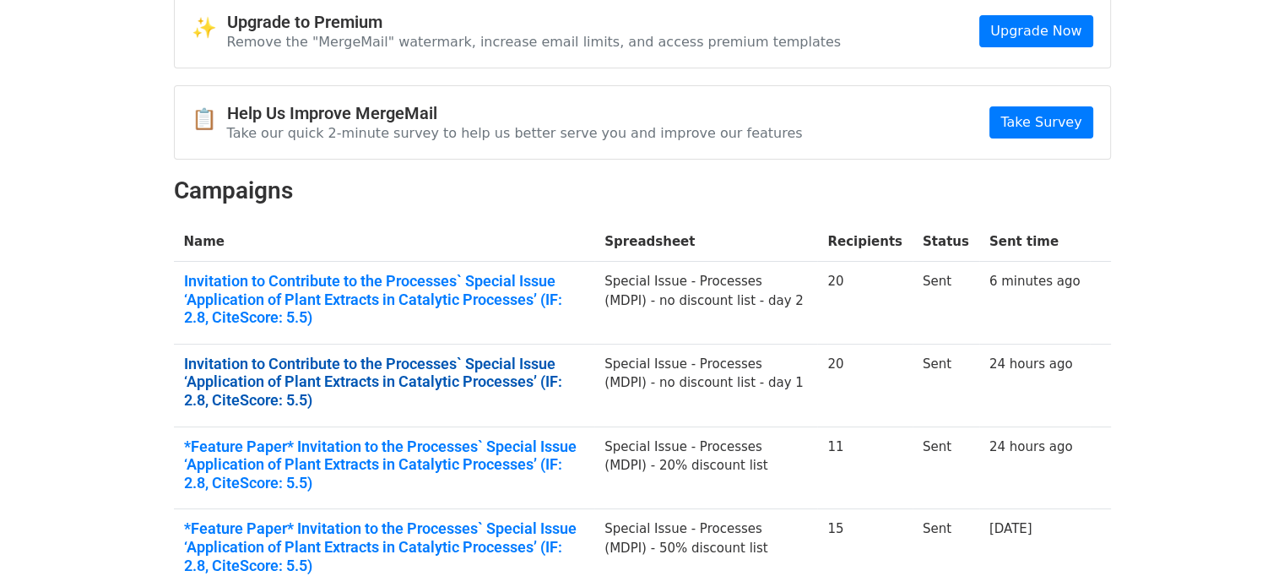
click at [380, 379] on link "Invitation to Contribute to the Processes` Special Issue ‘Application of Plant …" at bounding box center [384, 381] width 401 height 55
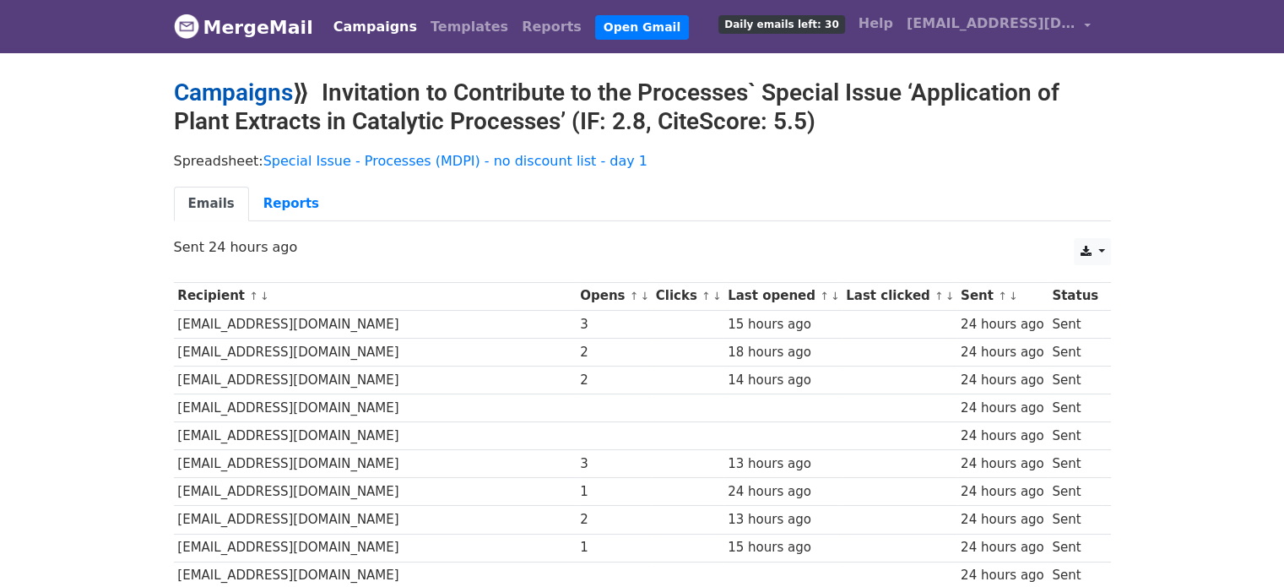
click at [269, 95] on link "Campaigns" at bounding box center [233, 92] width 119 height 28
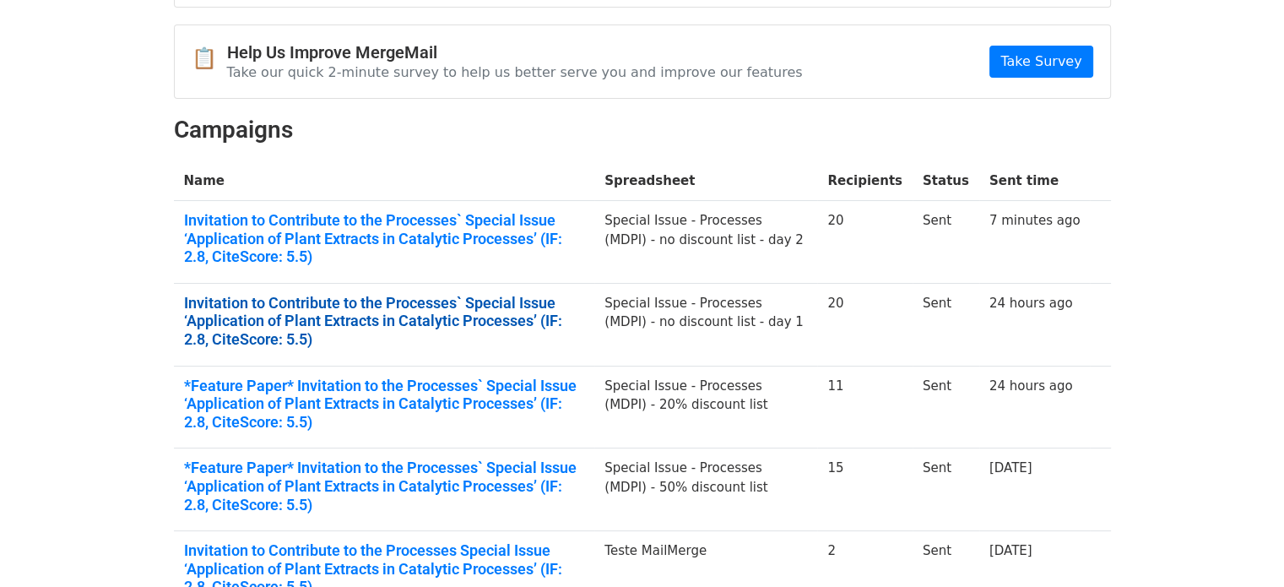
scroll to position [169, 0]
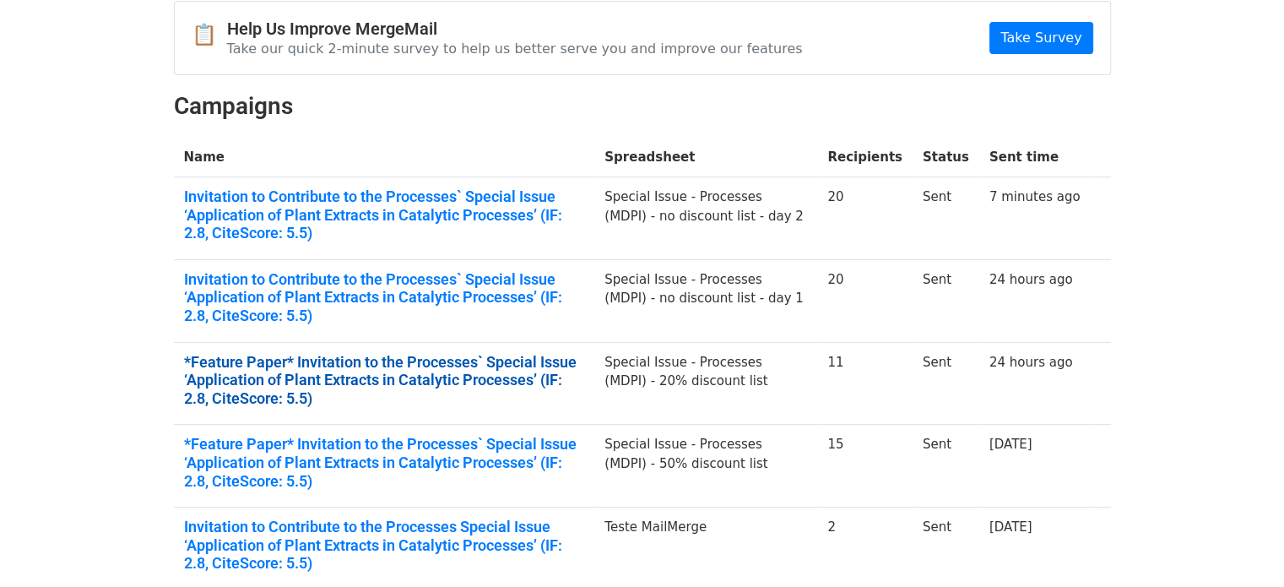
click at [434, 370] on link "*Feature Paper* Invitation to the Processes` Special Issue ‘Application of Plan…" at bounding box center [384, 380] width 401 height 55
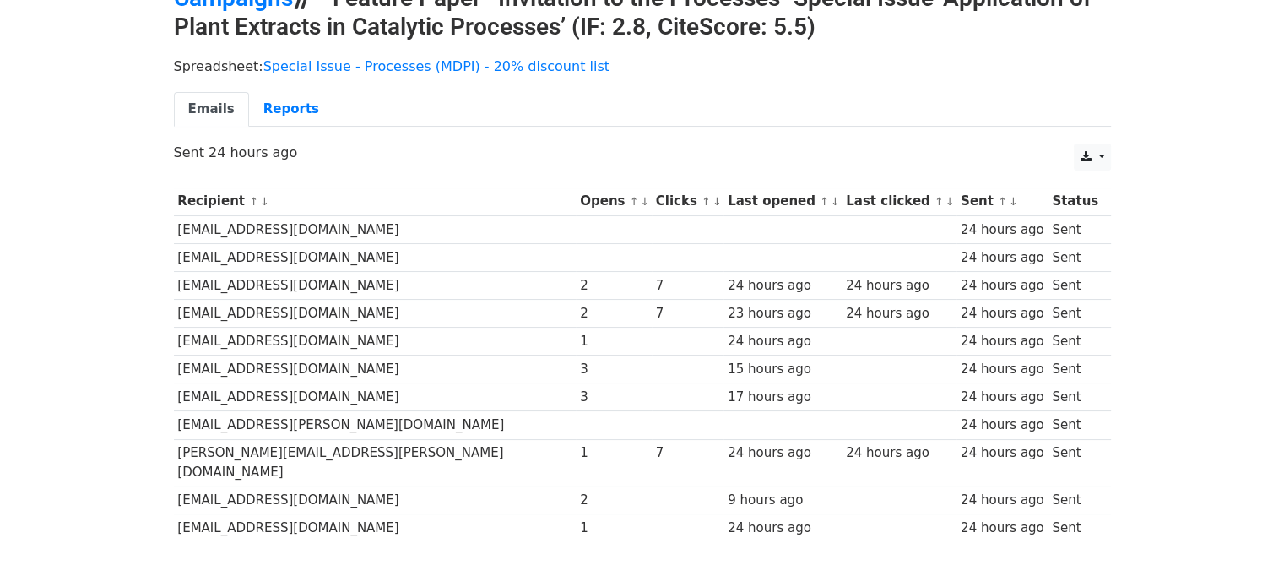
scroll to position [92, 0]
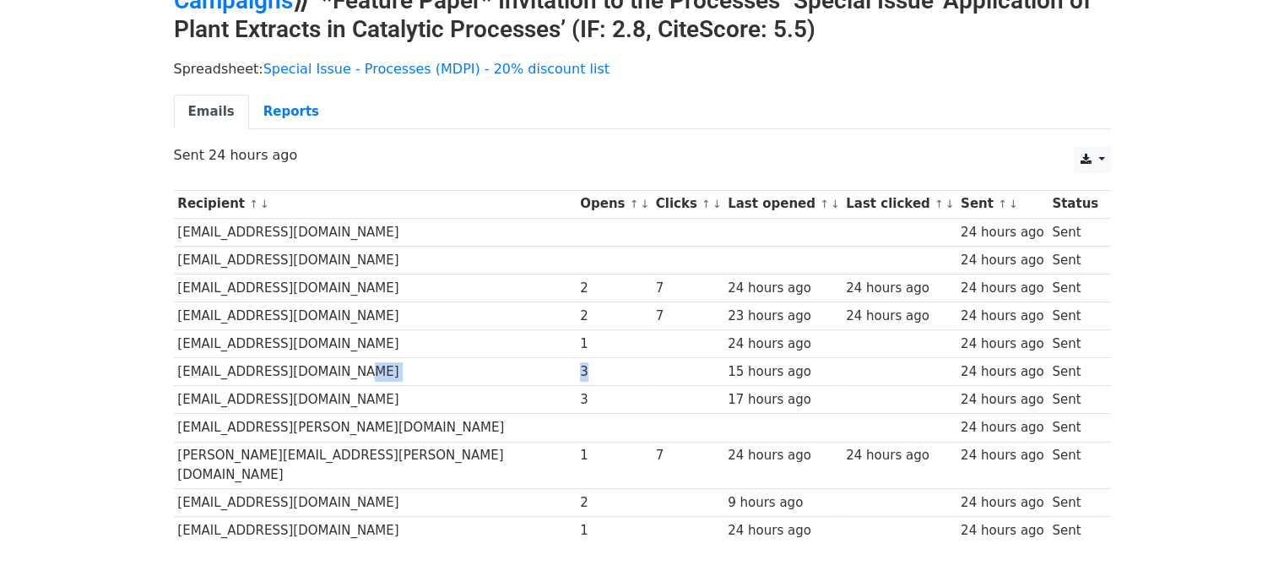
drag, startPoint x: 462, startPoint y: 366, endPoint x: 445, endPoint y: 369, distance: 17.9
click at [445, 369] on tr "[EMAIL_ADDRESS][DOMAIN_NAME] 3 15 hours ago 24 hours ago Sent" at bounding box center [642, 372] width 937 height 28
drag, startPoint x: 465, startPoint y: 394, endPoint x: 446, endPoint y: 392, distance: 19.6
click at [576, 392] on td "3" at bounding box center [614, 400] width 76 height 28
click at [727, 347] on div "24 hours ago" at bounding box center [782, 343] width 110 height 19
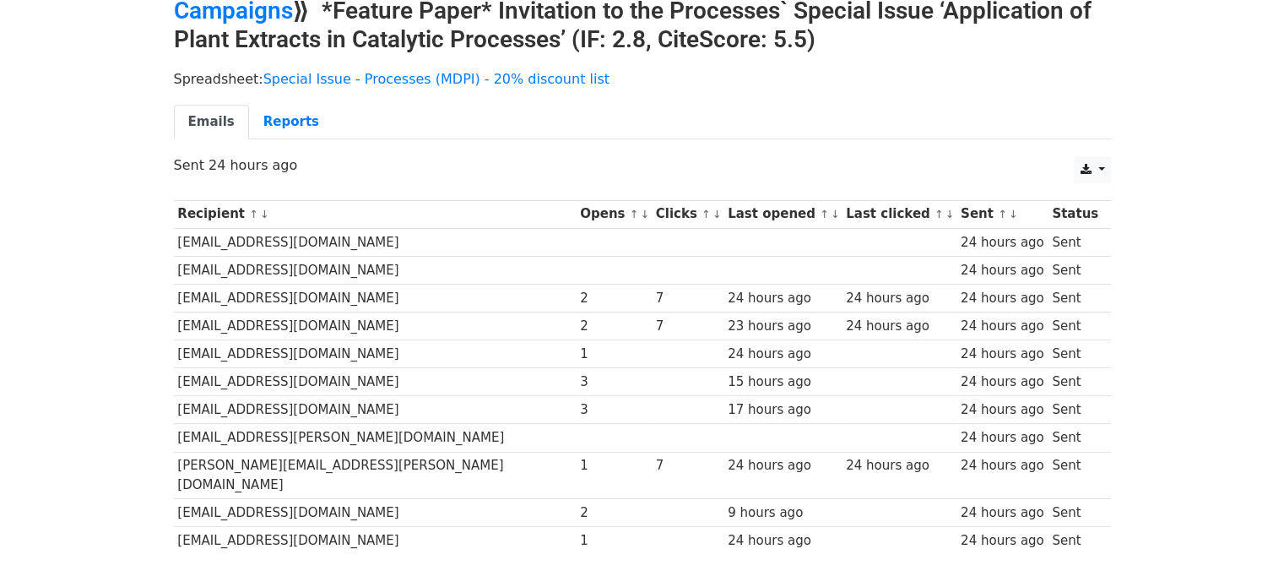
scroll to position [84, 0]
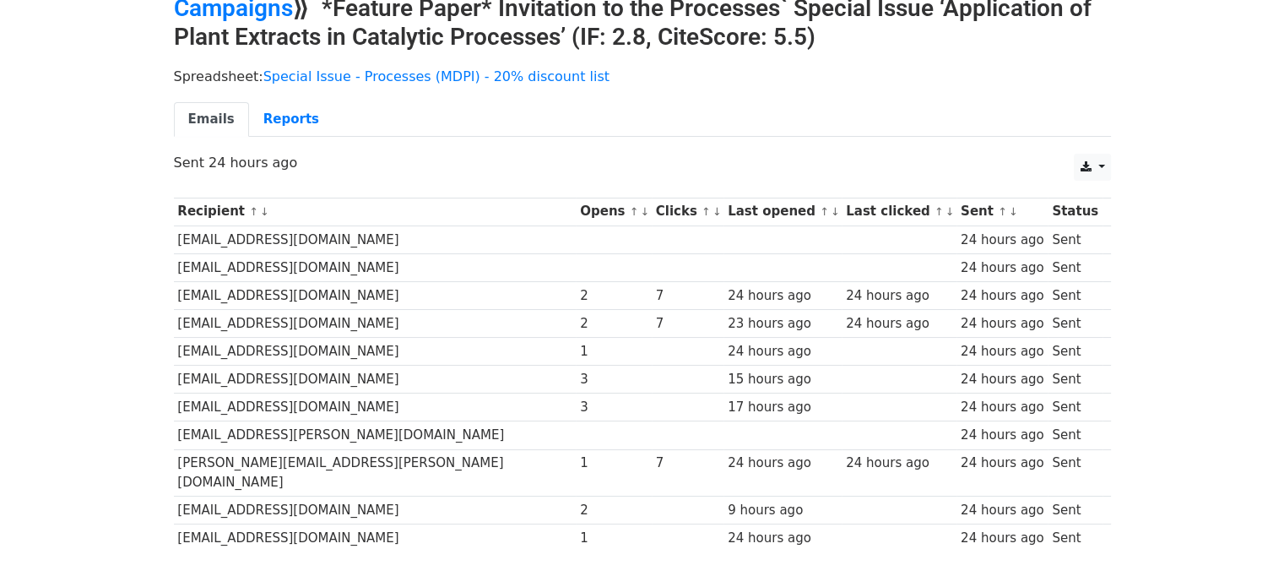
click at [294, 13] on h2 "Campaigns ⟫ *Feature Paper* Invitation to the Processes` Special Issue ‘Applica…" at bounding box center [642, 22] width 937 height 57
click at [280, 3] on link "Campaigns" at bounding box center [233, 8] width 119 height 28
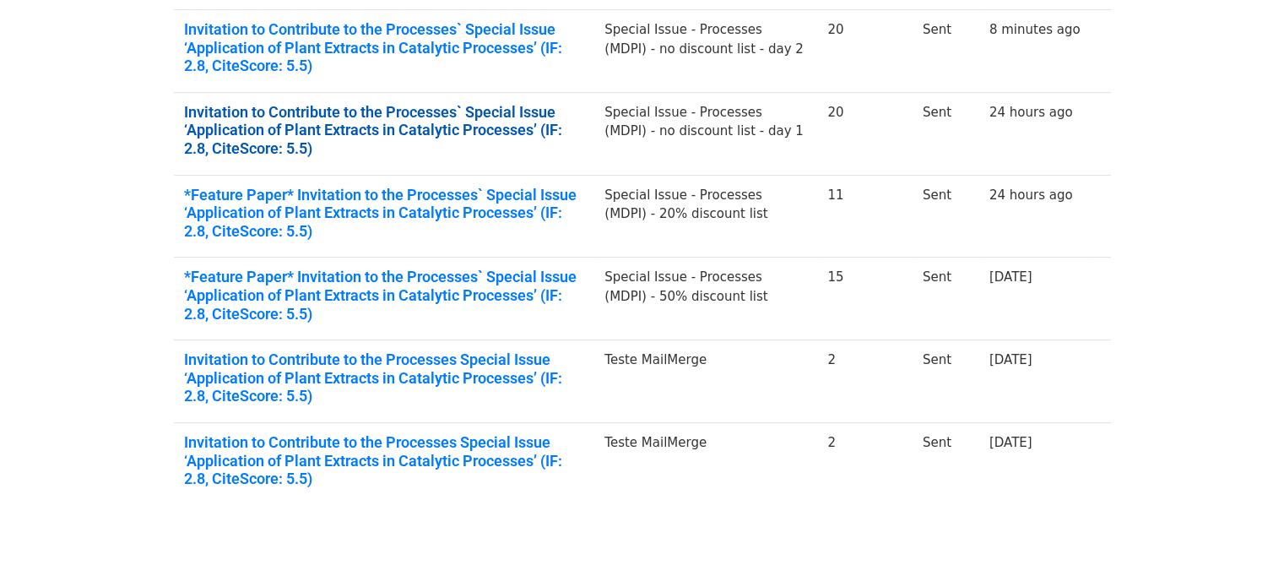
scroll to position [338, 0]
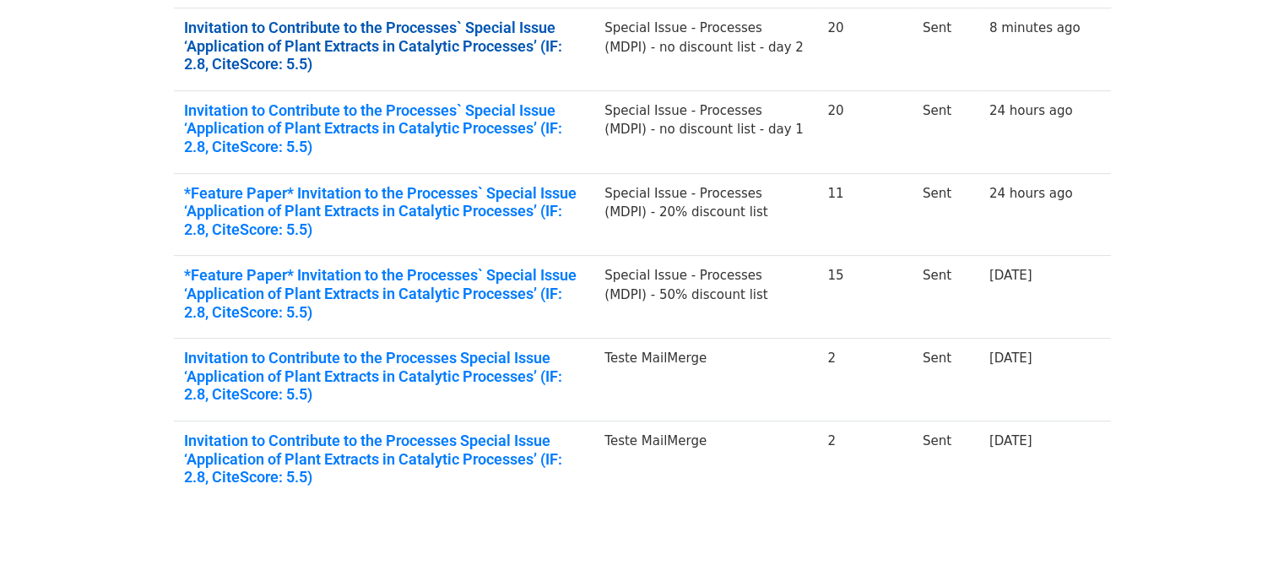
click at [338, 36] on link "Invitation to Contribute to the Processes` Special Issue ‘Application of Plant …" at bounding box center [384, 46] width 401 height 55
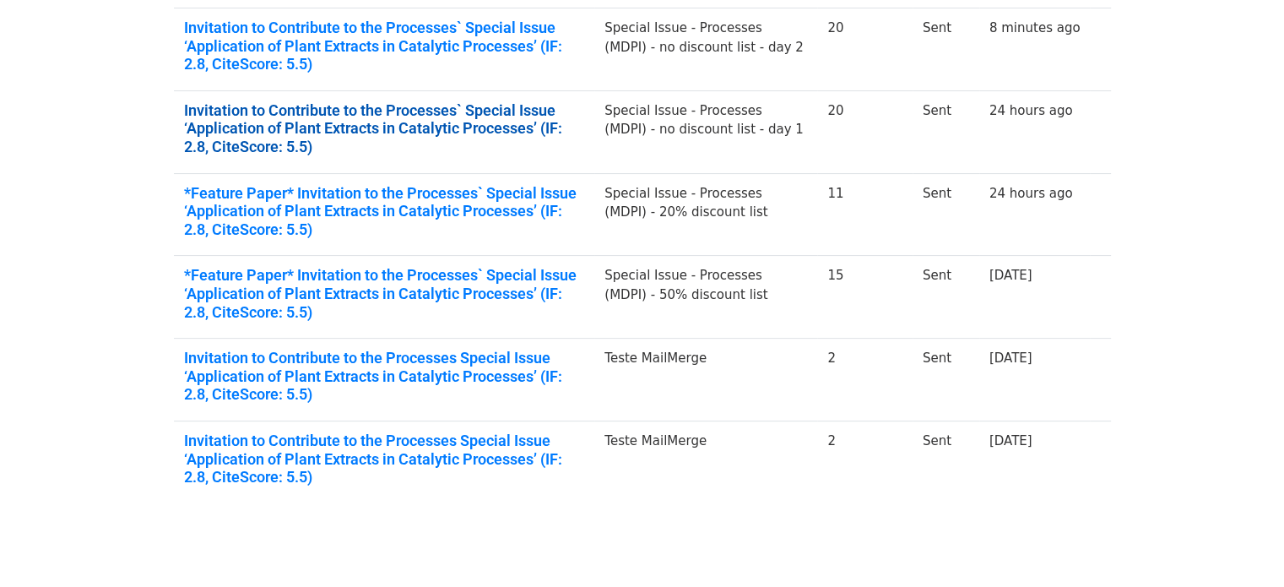
scroll to position [300, 0]
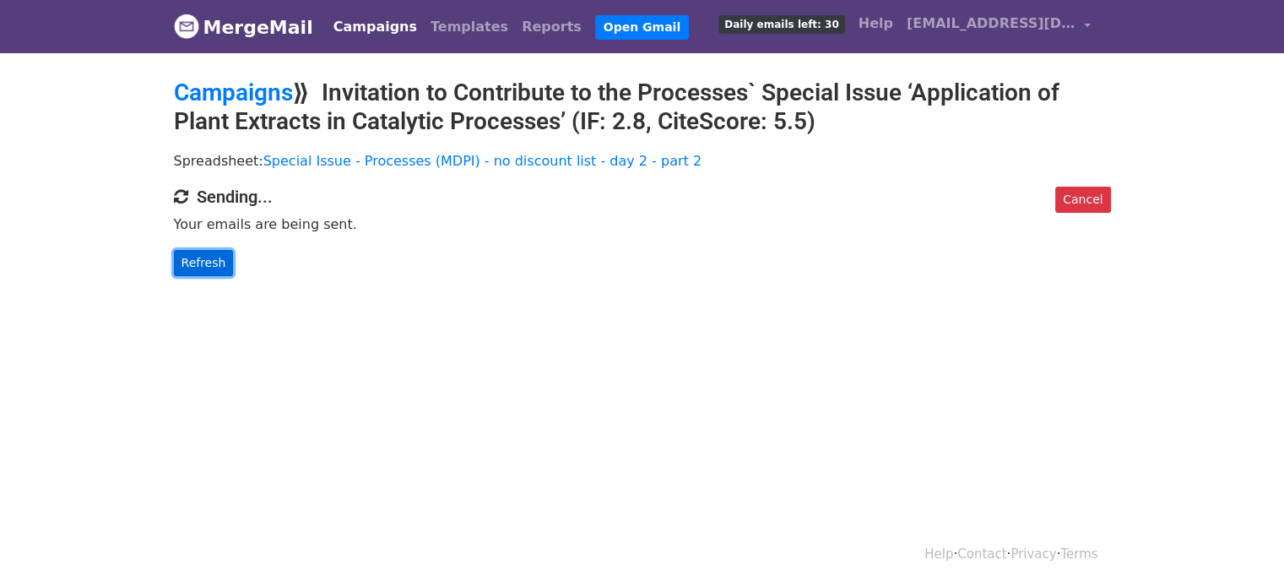
click at [189, 268] on link "Refresh" at bounding box center [204, 263] width 60 height 26
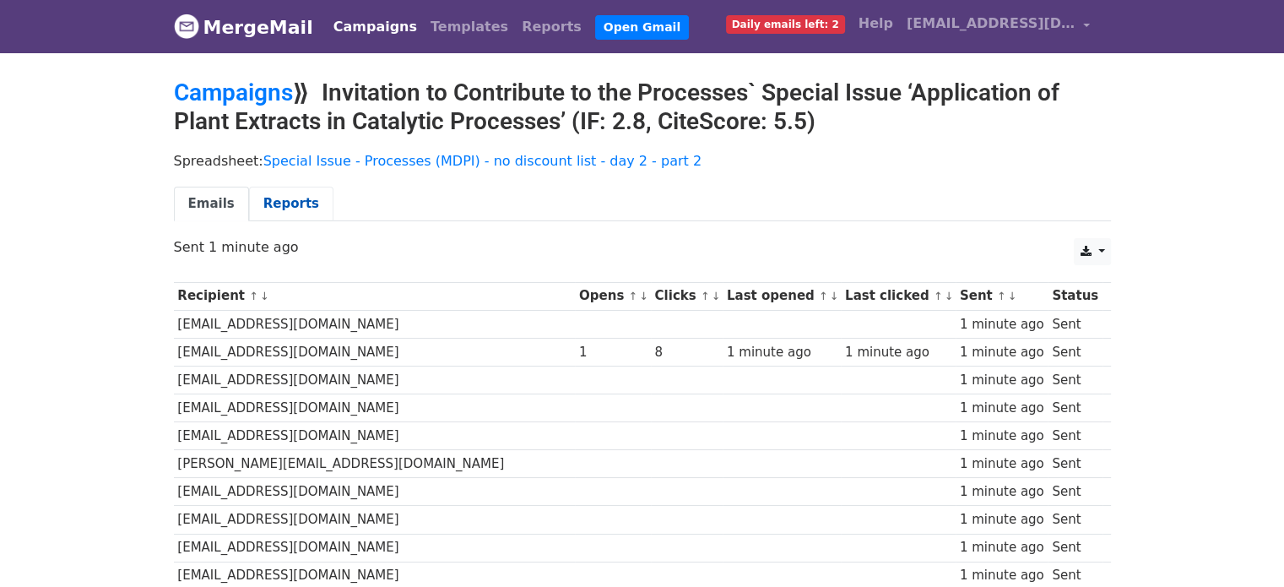
click at [258, 202] on link "Reports" at bounding box center [291, 203] width 84 height 35
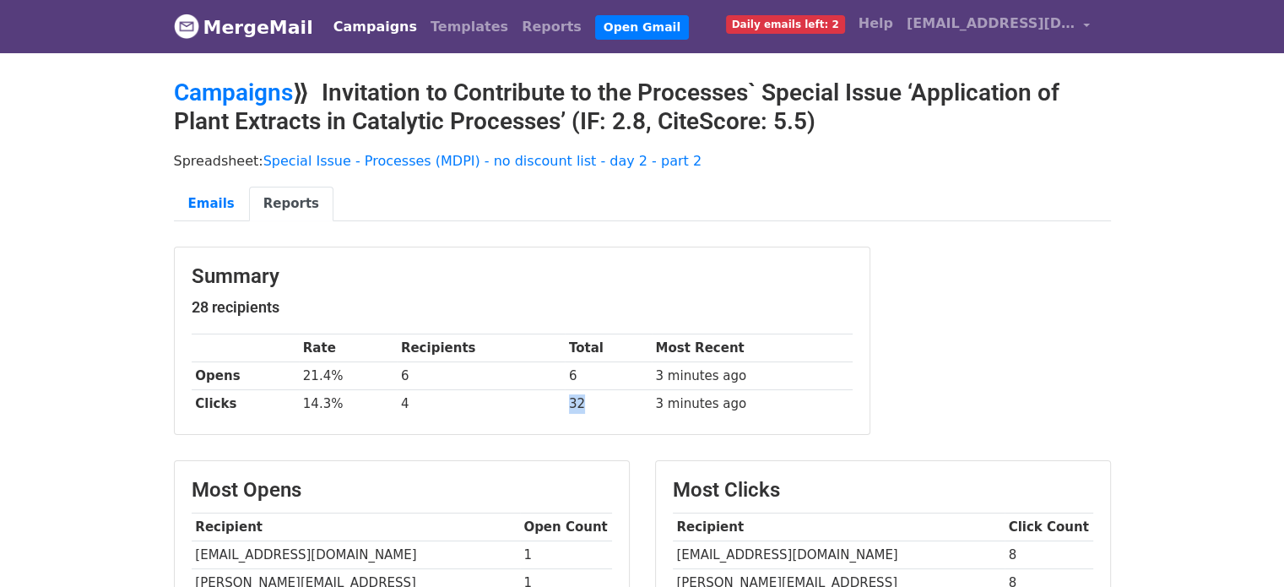
drag, startPoint x: 584, startPoint y: 397, endPoint x: 539, endPoint y: 391, distance: 45.2
click at [539, 391] on tr "Clicks 14.3% 4 32 3 minutes ago" at bounding box center [522, 404] width 661 height 28
click at [529, 398] on td "4" at bounding box center [481, 404] width 168 height 28
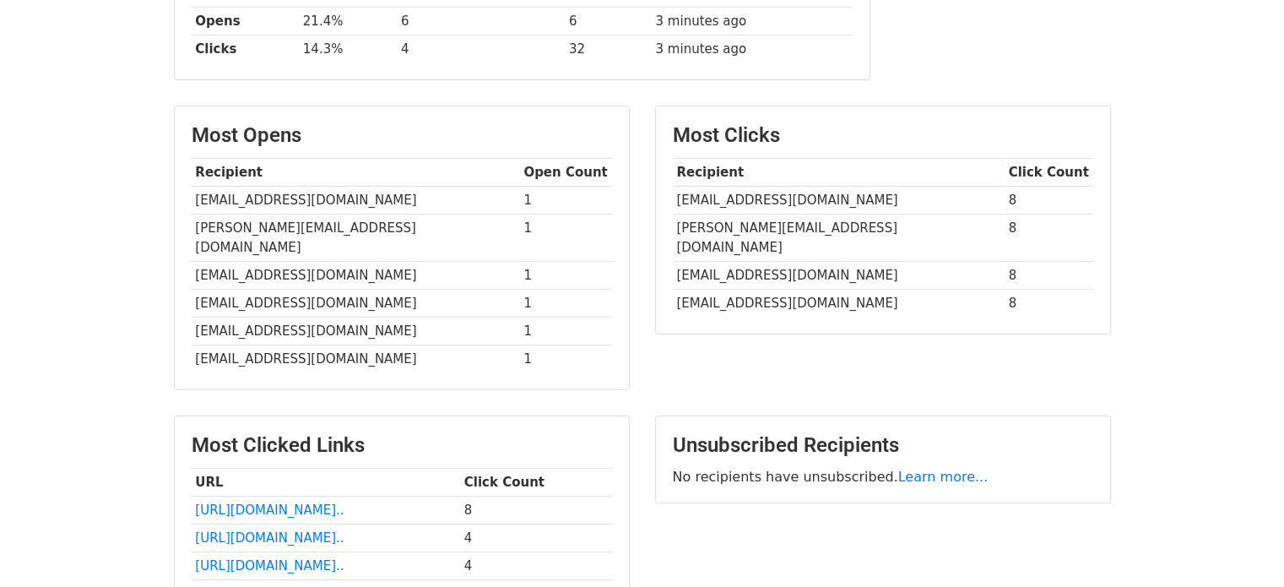
scroll to position [353, 0]
click at [786, 266] on td "[EMAIL_ADDRESS][DOMAIN_NAME]" at bounding box center [839, 276] width 332 height 28
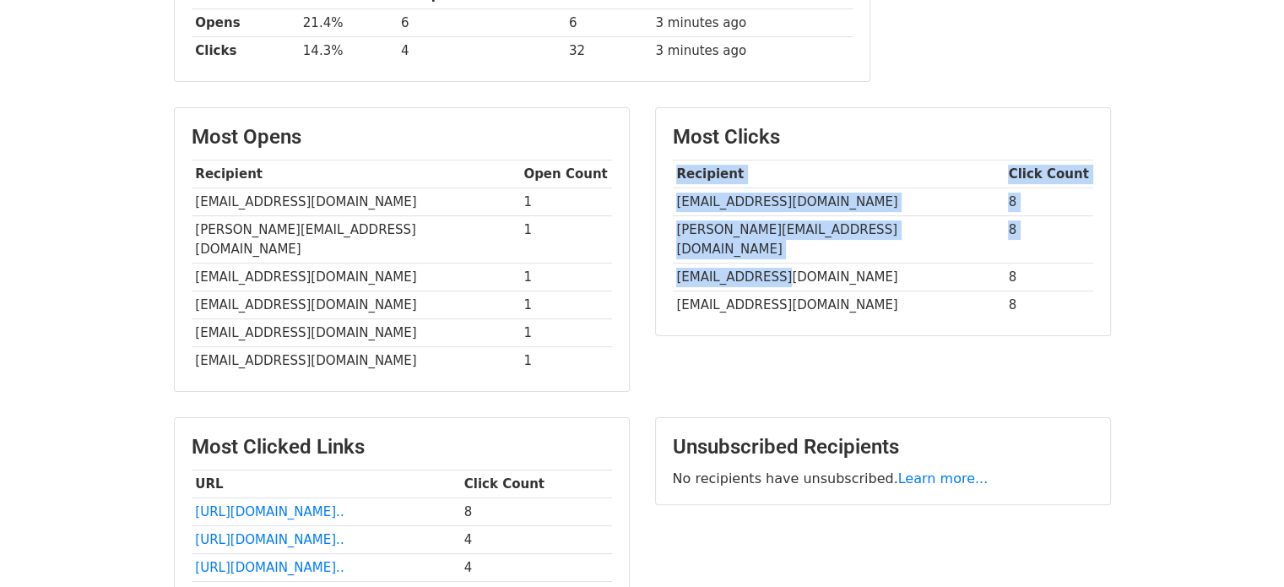
drag, startPoint x: 738, startPoint y: 249, endPoint x: 664, endPoint y: 246, distance: 74.3
click at [664, 246] on div "Most Clicks Recipient Click Count ahmed249@purdue.edu 8 diego.bouttier@unison.m…" at bounding box center [883, 221] width 454 height 227
click at [693, 262] on td "[EMAIL_ADDRESS][DOMAIN_NAME]" at bounding box center [839, 276] width 332 height 28
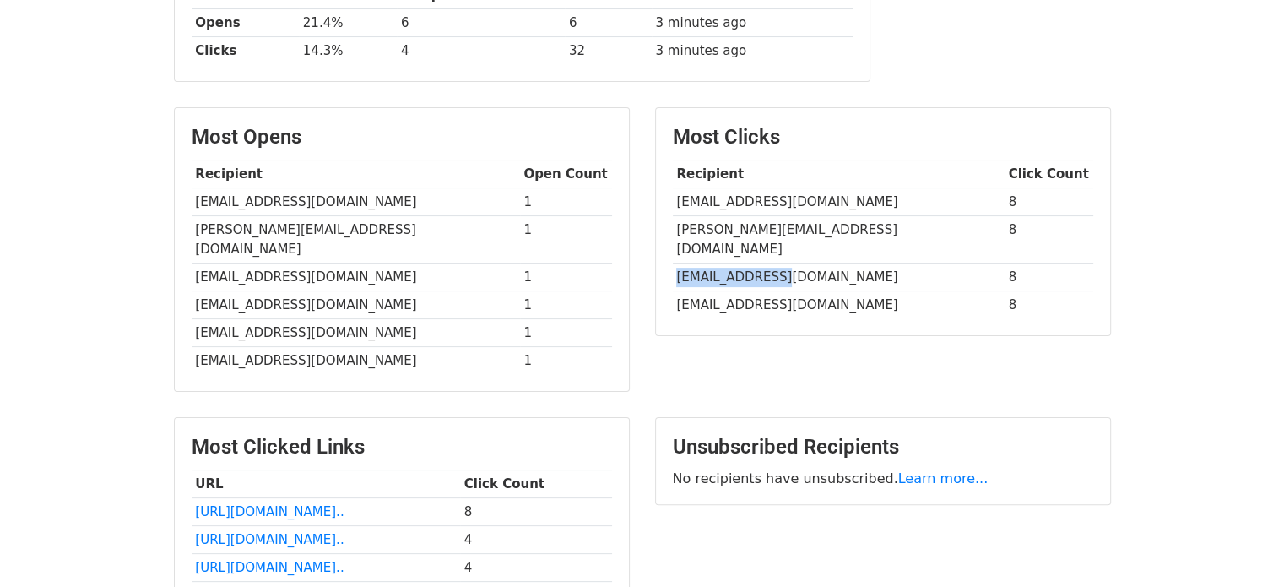
drag, startPoint x: 796, startPoint y: 254, endPoint x: 675, endPoint y: 261, distance: 120.9
click at [675, 262] on td "[EMAIL_ADDRESS][DOMAIN_NAME]" at bounding box center [839, 276] width 332 height 28
copy td "[EMAIL_ADDRESS][DOMAIN_NAME]"
click at [843, 295] on td "[EMAIL_ADDRESS][DOMAIN_NAME]" at bounding box center [839, 305] width 332 height 28
drag, startPoint x: 851, startPoint y: 283, endPoint x: 675, endPoint y: 286, distance: 175.6
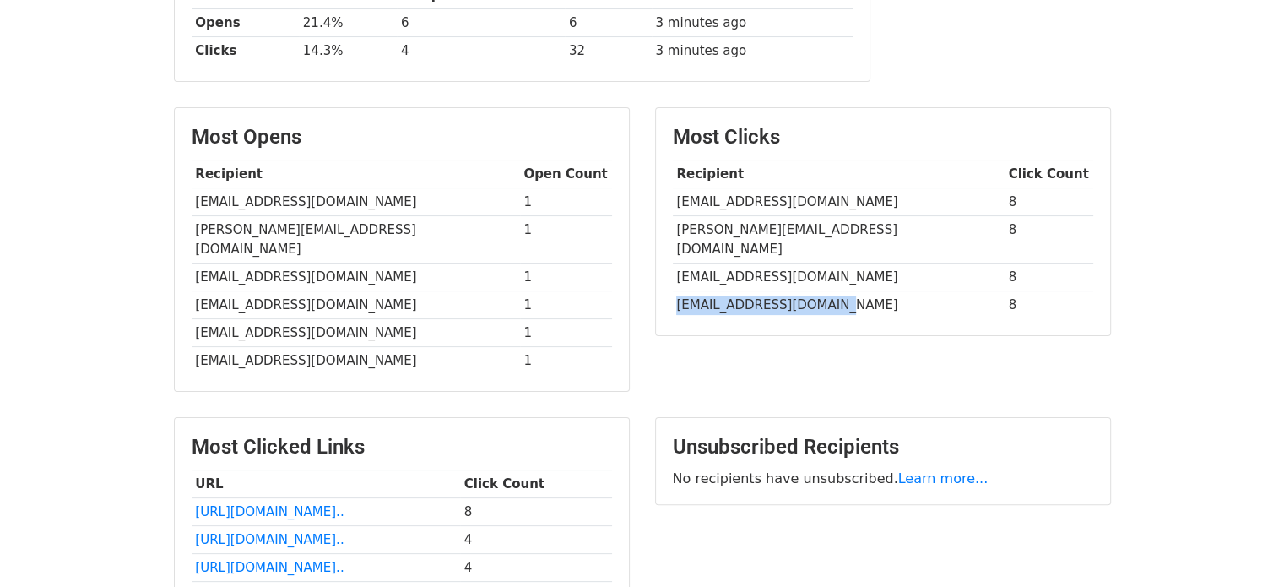
click at [675, 291] on td "[EMAIL_ADDRESS][DOMAIN_NAME]" at bounding box center [839, 305] width 332 height 28
copy td "[EMAIL_ADDRESS][DOMAIN_NAME]"
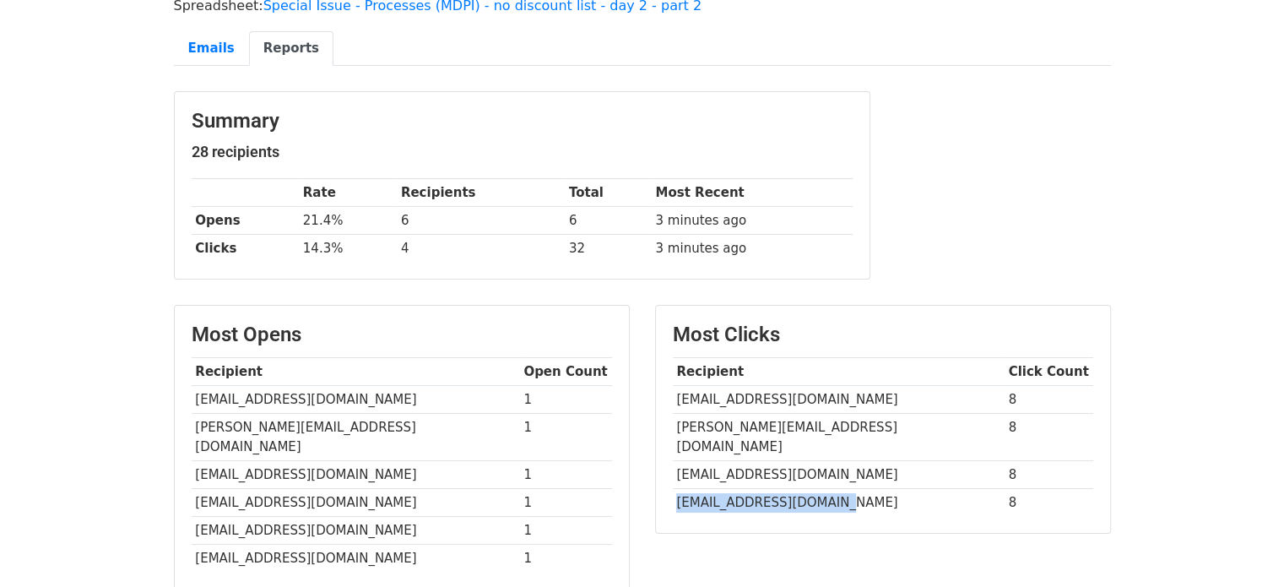
scroll to position [0, 0]
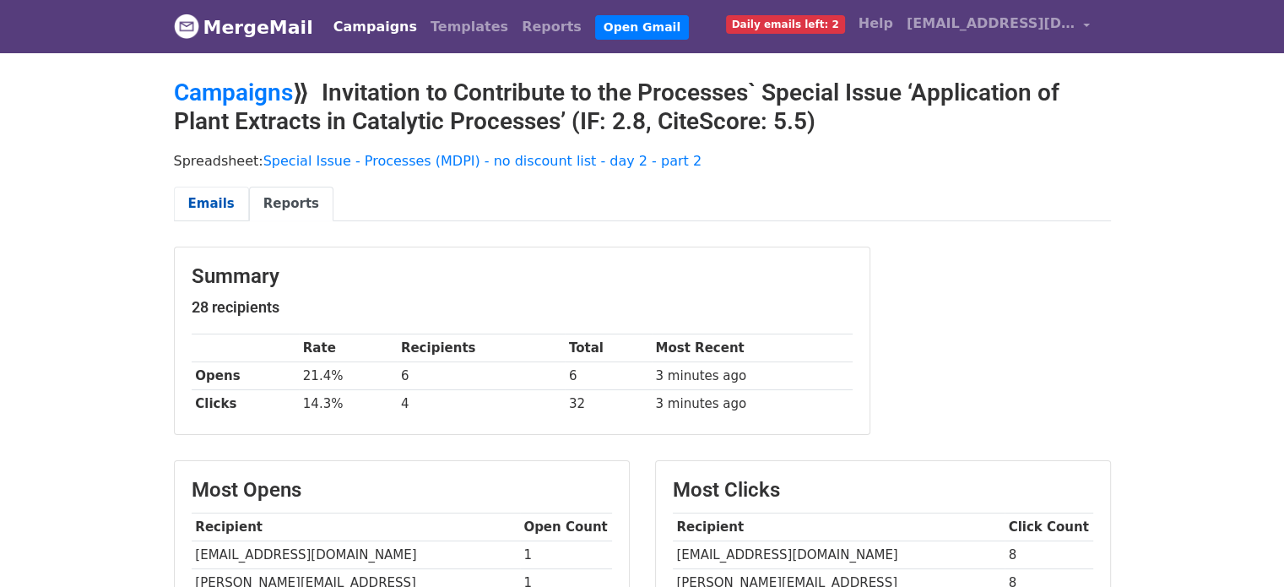
click at [209, 197] on link "Emails" at bounding box center [211, 203] width 75 height 35
click at [209, 208] on link "Emails" at bounding box center [211, 203] width 75 height 35
click at [360, 29] on link "Campaigns" at bounding box center [375, 27] width 97 height 34
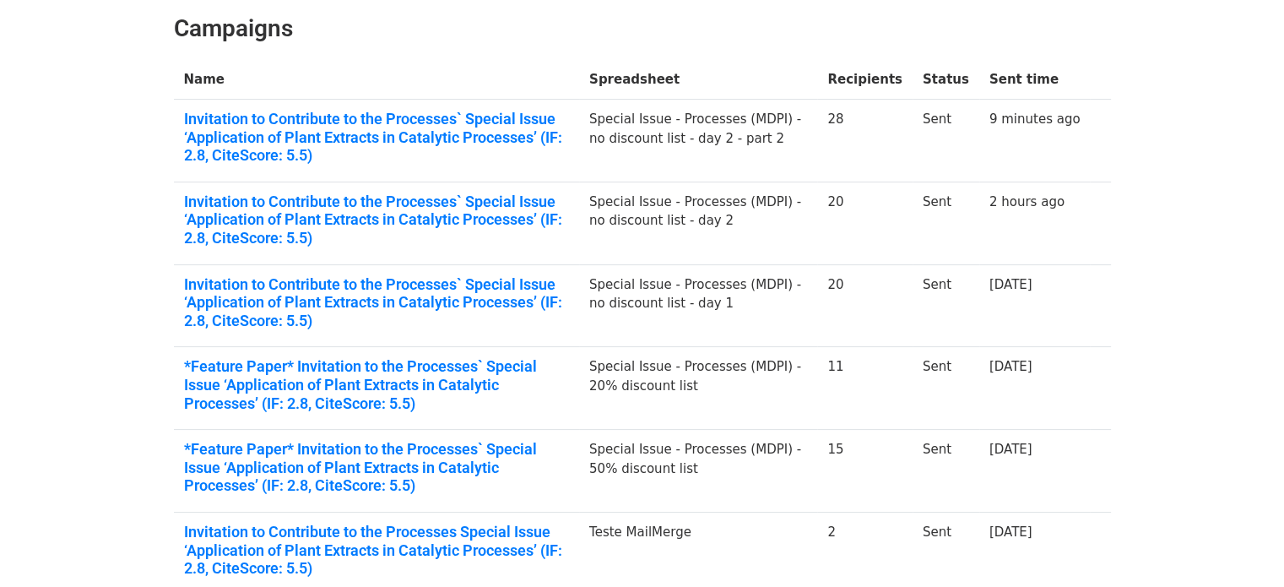
scroll to position [253, 0]
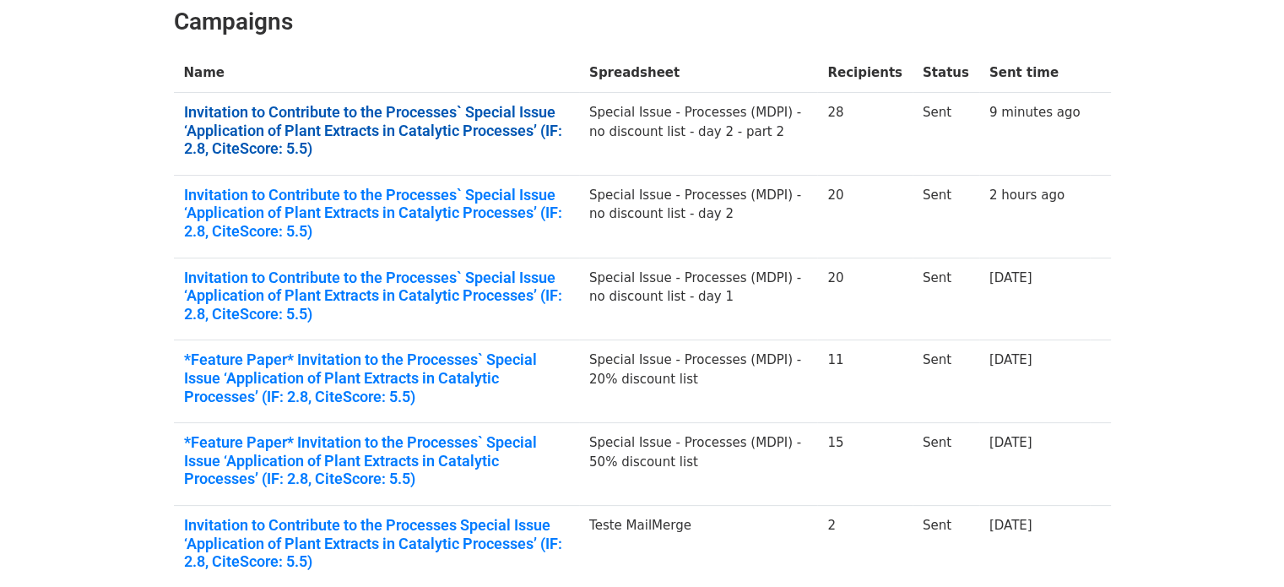
click at [391, 120] on link "Invitation to Contribute to the Processes` Special Issue ‘Application of Plant …" at bounding box center [376, 130] width 385 height 55
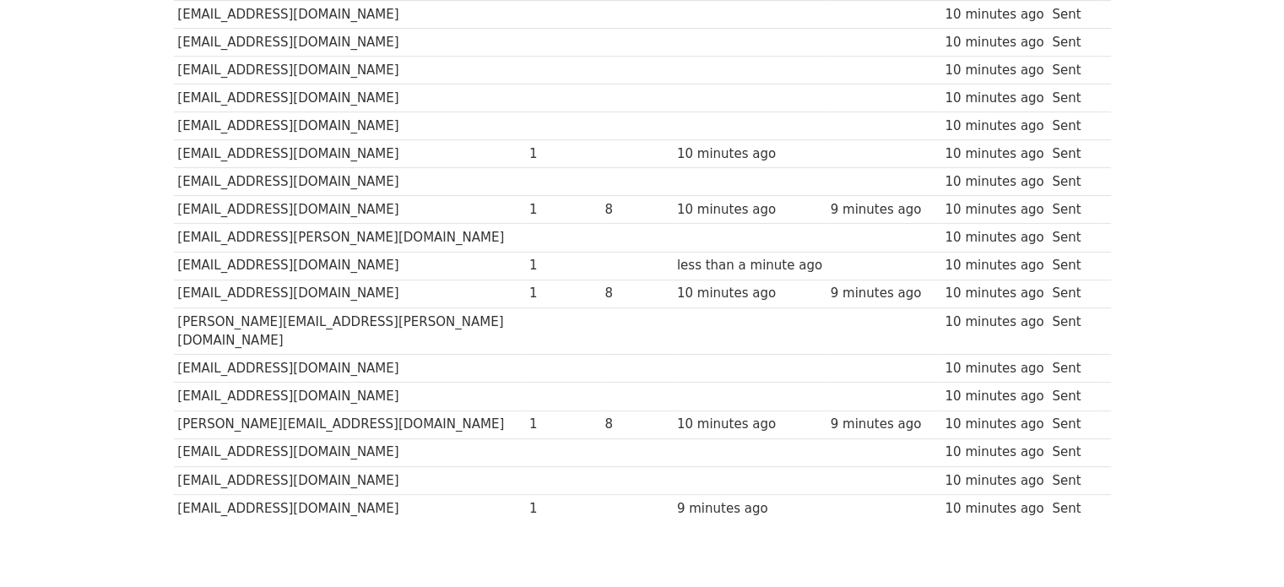
scroll to position [591, 0]
drag, startPoint x: 477, startPoint y: 263, endPoint x: 518, endPoint y: 266, distance: 41.4
click at [518, 266] on tr "[EMAIL_ADDRESS][DOMAIN_NAME] 1 less than a minute ago 10 minutes ago Sent" at bounding box center [642, 264] width 937 height 28
click at [381, 263] on td "[EMAIL_ADDRESS][DOMAIN_NAME]" at bounding box center [350, 264] width 352 height 28
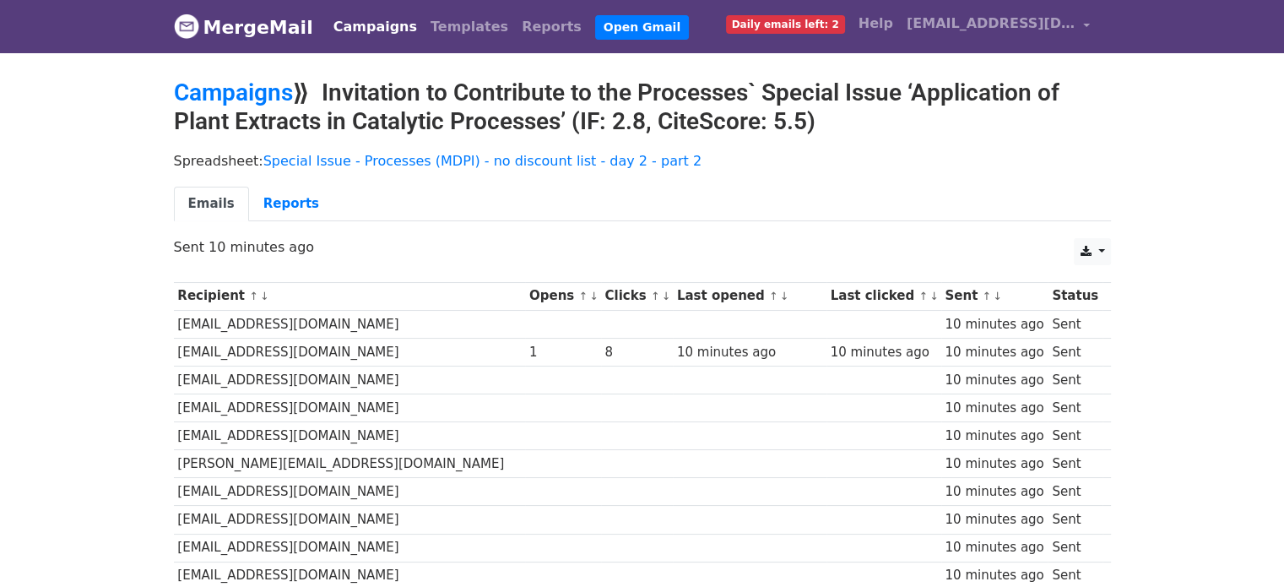
scroll to position [0, 0]
click at [292, 206] on link "Reports" at bounding box center [291, 203] width 84 height 35
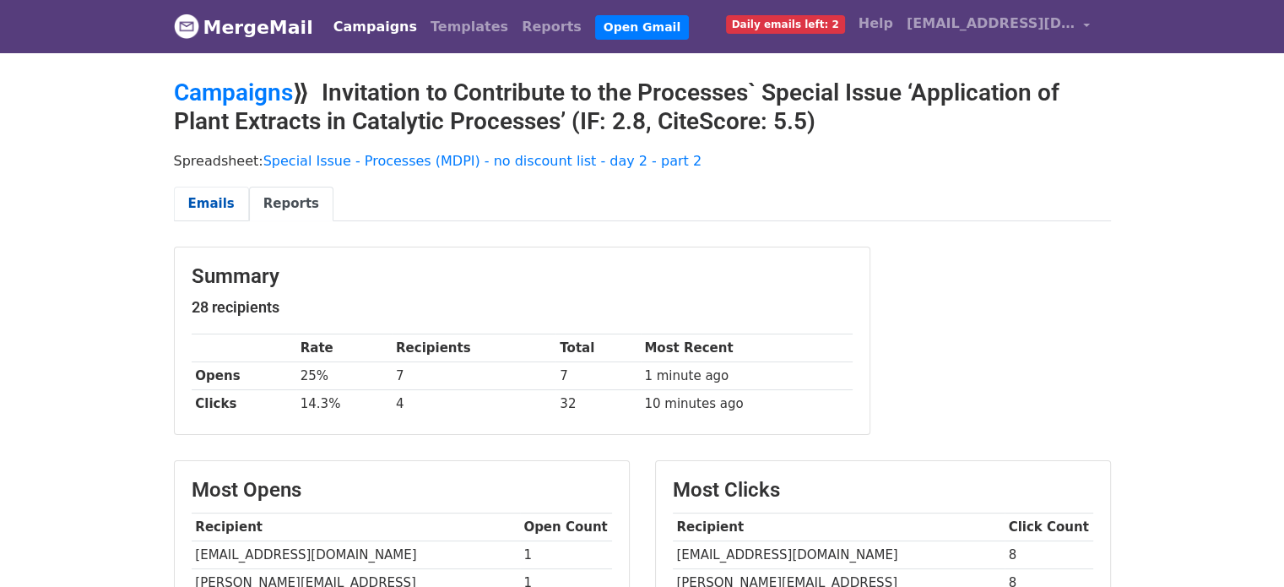
click at [224, 211] on link "Emails" at bounding box center [211, 203] width 75 height 35
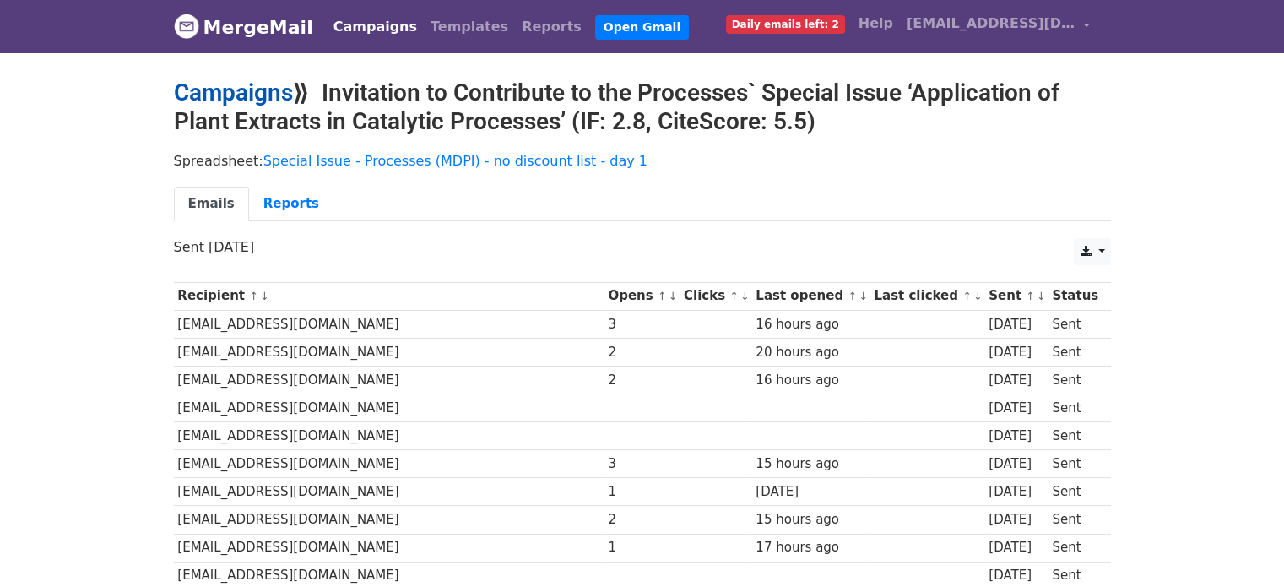
click at [250, 88] on link "Campaigns" at bounding box center [233, 92] width 119 height 28
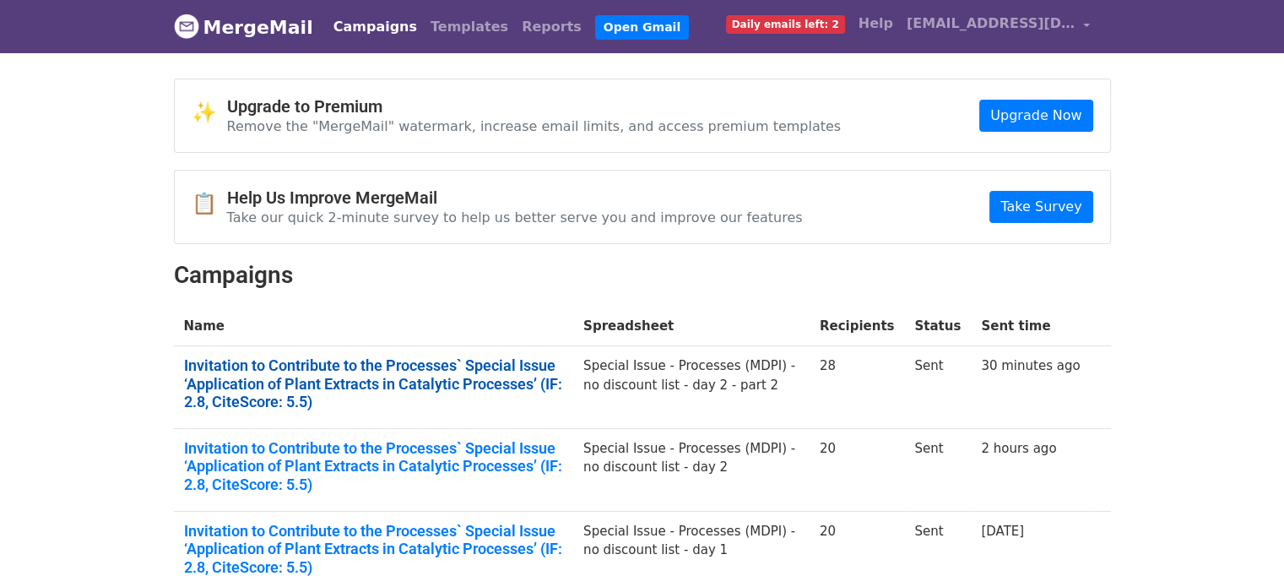
click at [354, 364] on link "Invitation to Contribute to the Processes` Special Issue ‘Application of Plant …" at bounding box center [374, 383] width 380 height 55
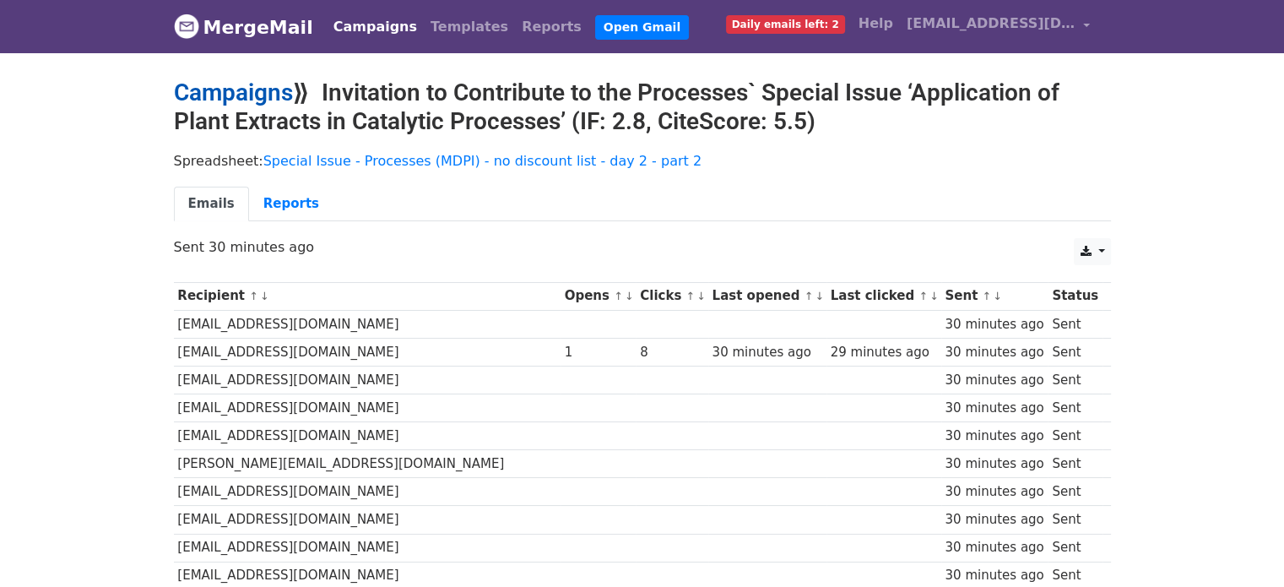
click at [244, 84] on link "Campaigns" at bounding box center [233, 92] width 119 height 28
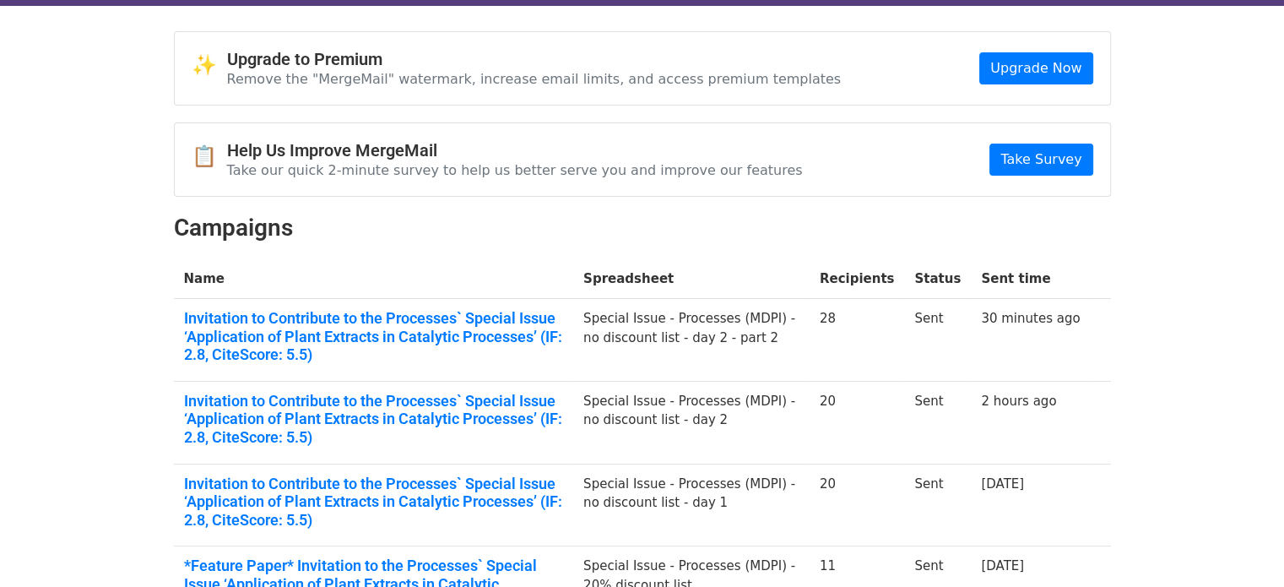
scroll to position [169, 0]
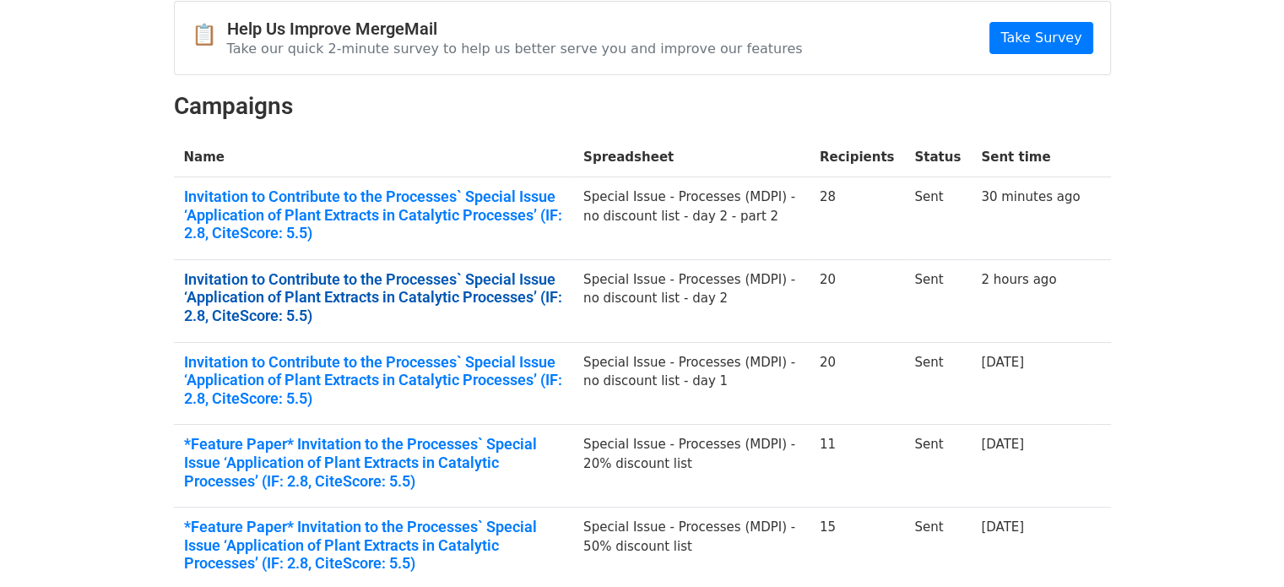
click at [340, 296] on link "Invitation to Contribute to the Processes` Special Issue ‘Application of Plant …" at bounding box center [374, 297] width 380 height 55
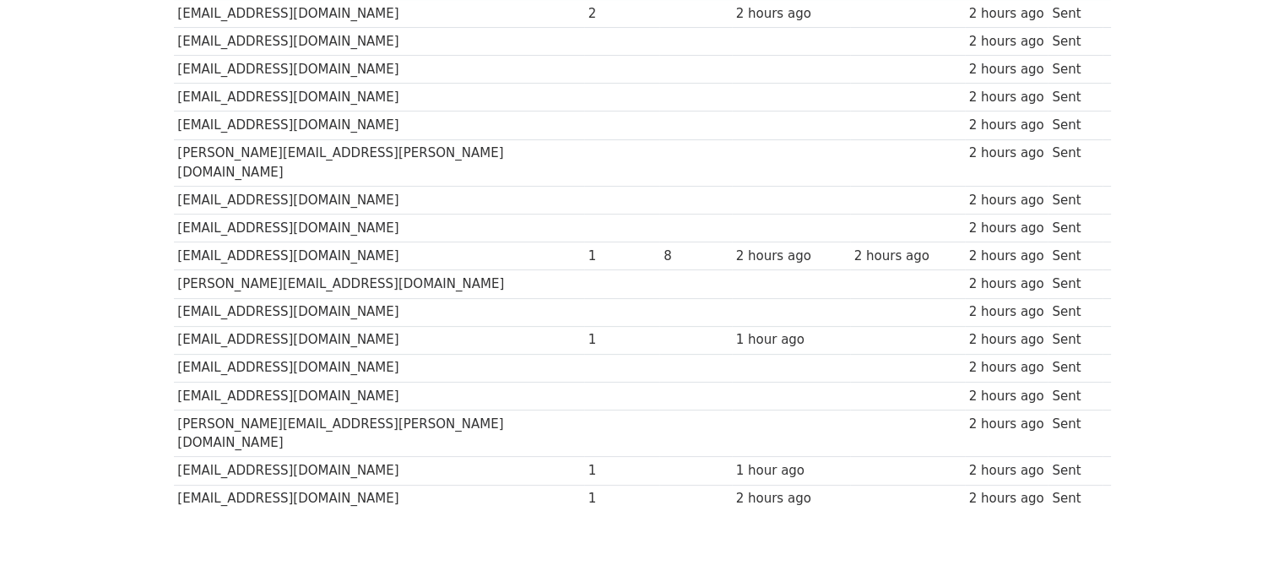
scroll to position [422, 0]
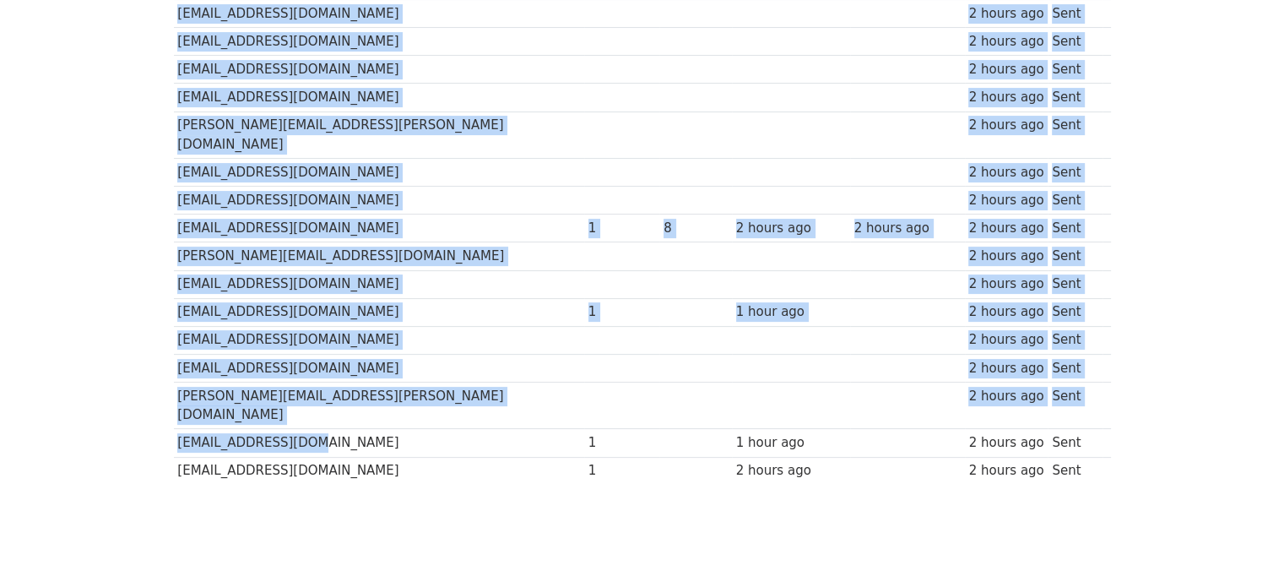
drag, startPoint x: 330, startPoint y: 395, endPoint x: 138, endPoint y: 404, distance: 192.6
click at [150, 408] on body "MergeMail Campaigns Templates Reports Open Gmail Daily emails left: 2 Help ewan…" at bounding box center [642, 71] width 1284 height 987
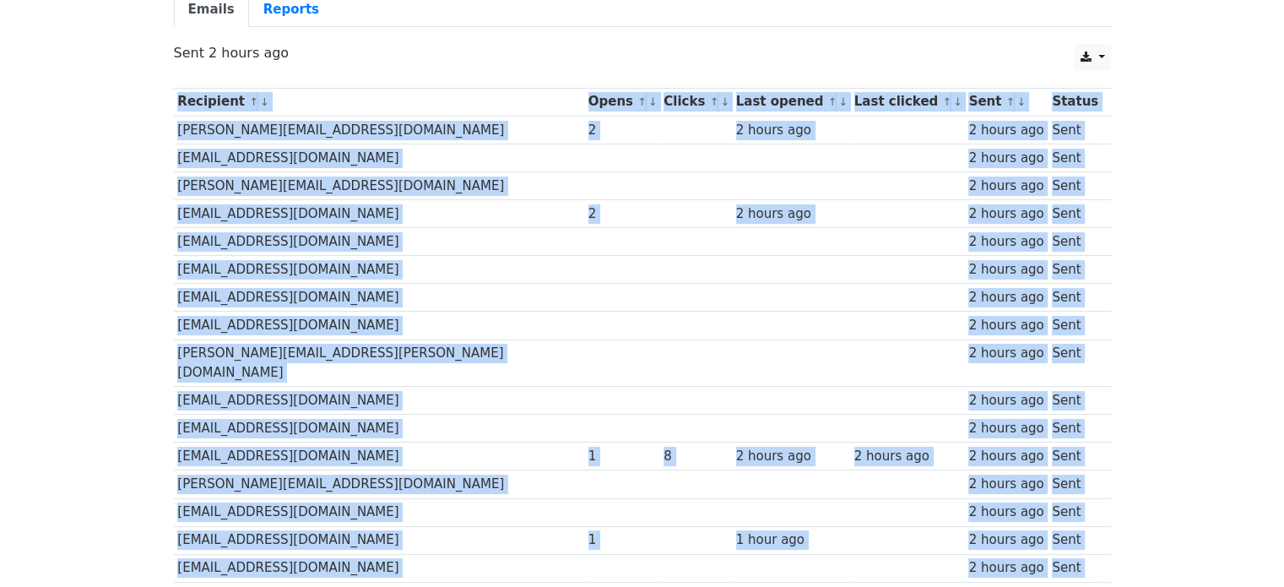
scroll to position [169, 0]
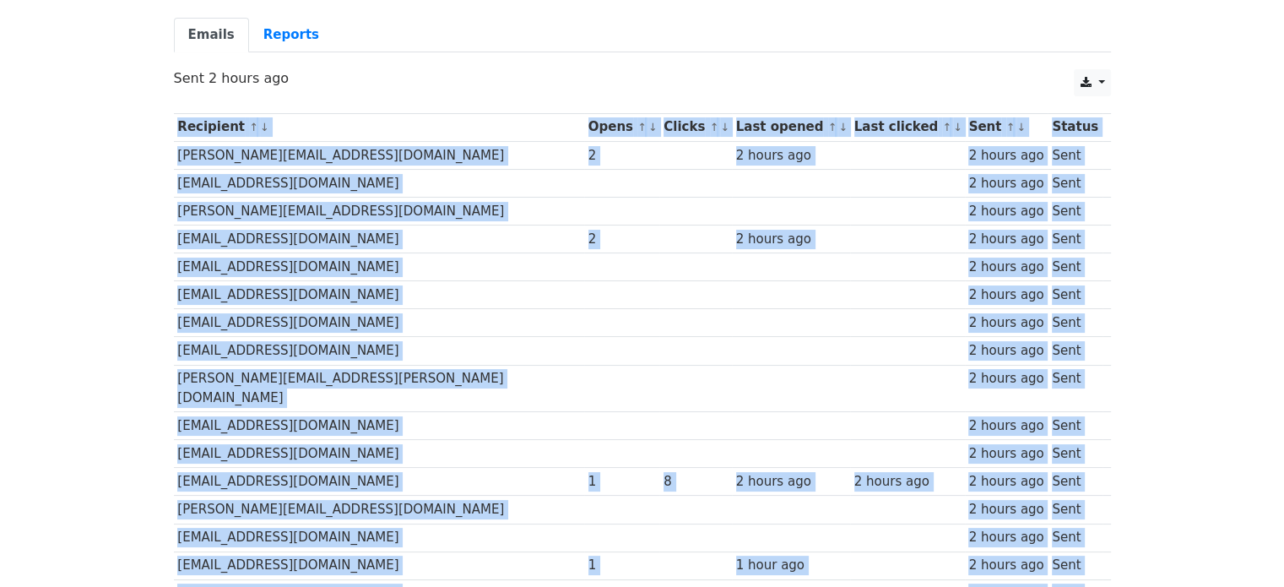
click at [159, 300] on body "MergeMail Campaigns Templates Reports Open Gmail Daily emails left: 2 Help ewan…" at bounding box center [642, 324] width 1284 height 987
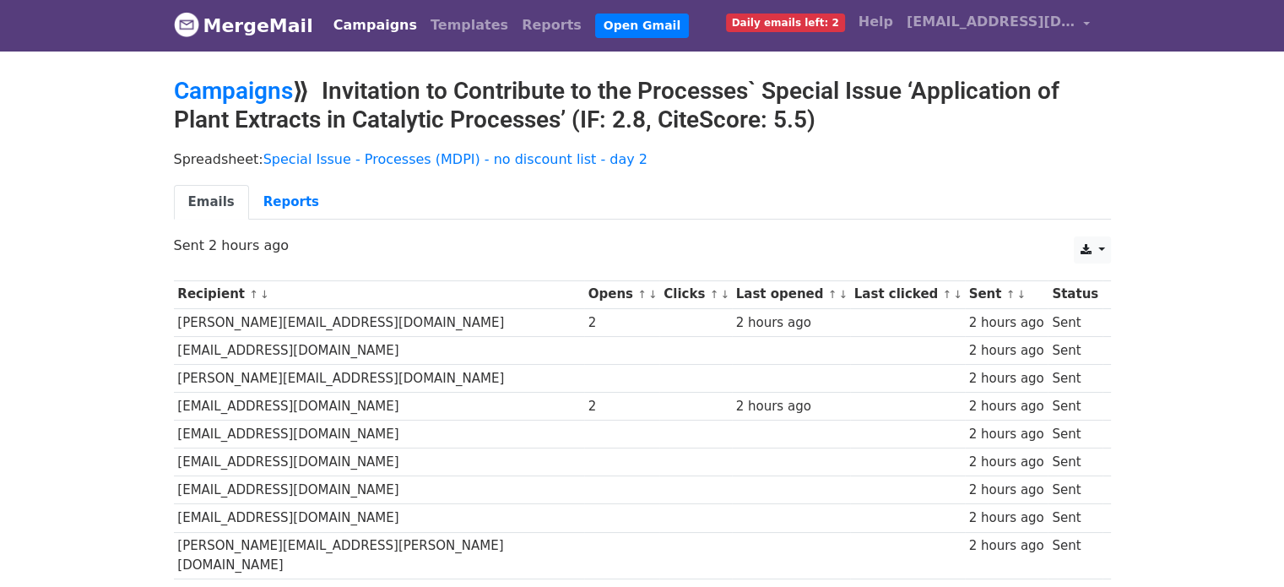
scroll to position [0, 0]
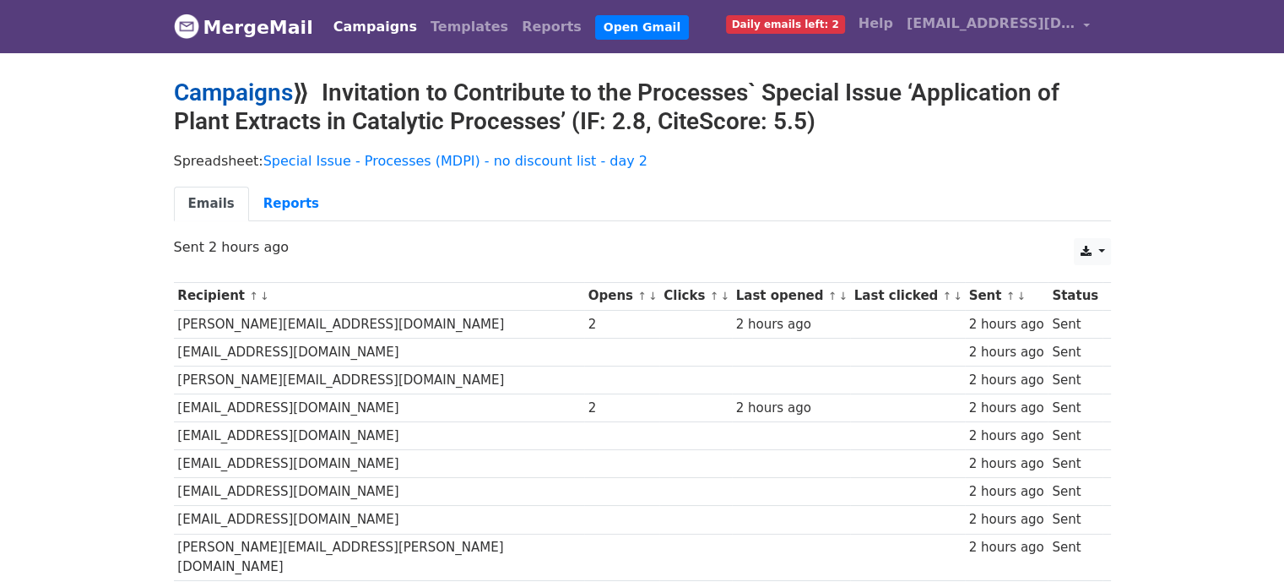
click at [217, 104] on link "Campaigns" at bounding box center [233, 92] width 119 height 28
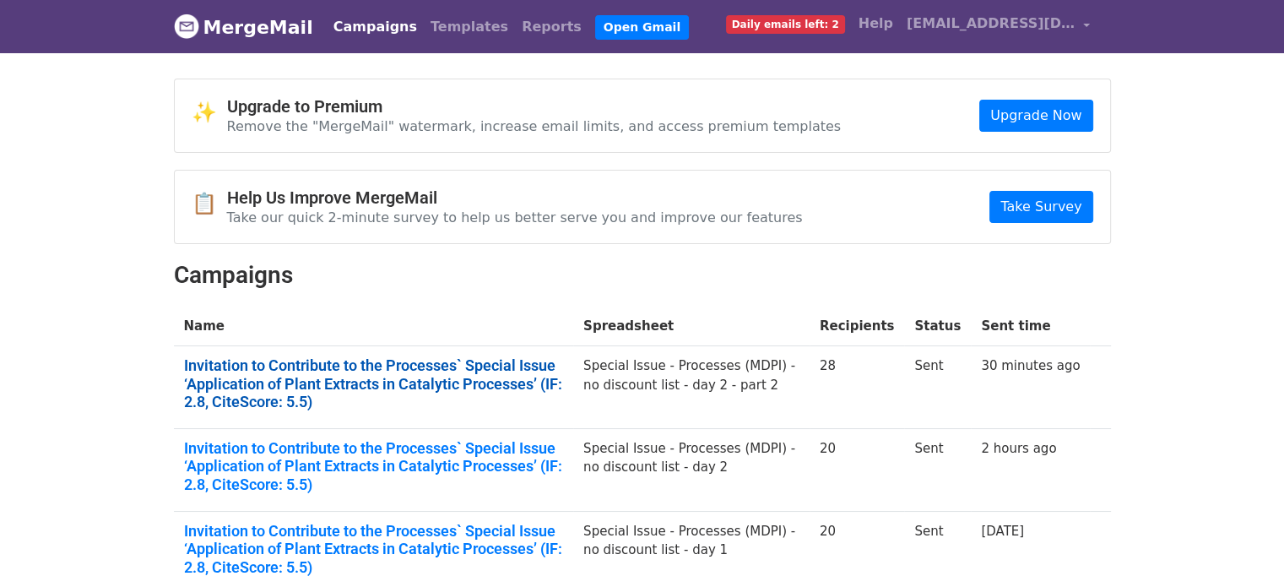
click at [378, 364] on link "Invitation to Contribute to the Processes` Special Issue ‘Application of Plant …" at bounding box center [374, 383] width 380 height 55
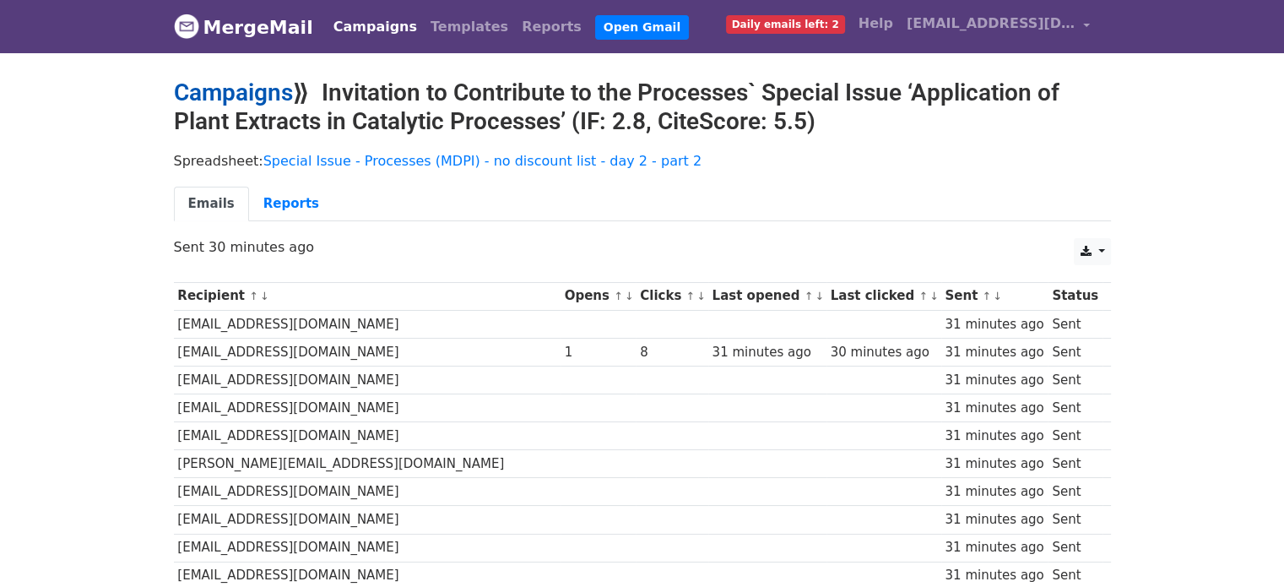
click at [246, 96] on link "Campaigns" at bounding box center [233, 92] width 119 height 28
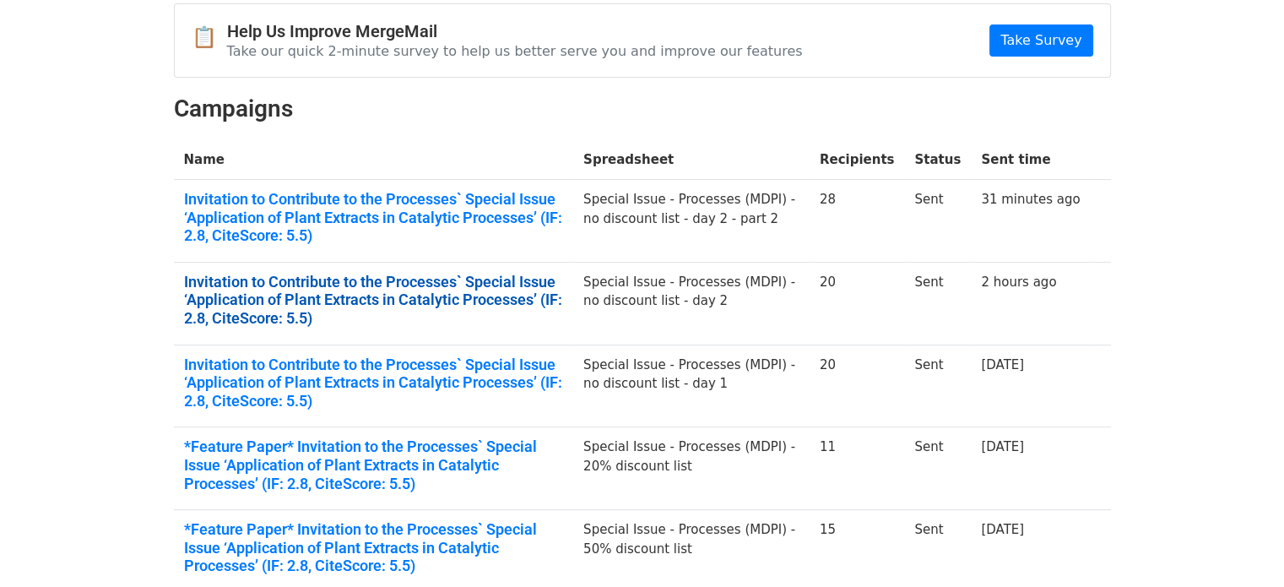
scroll to position [253, 0]
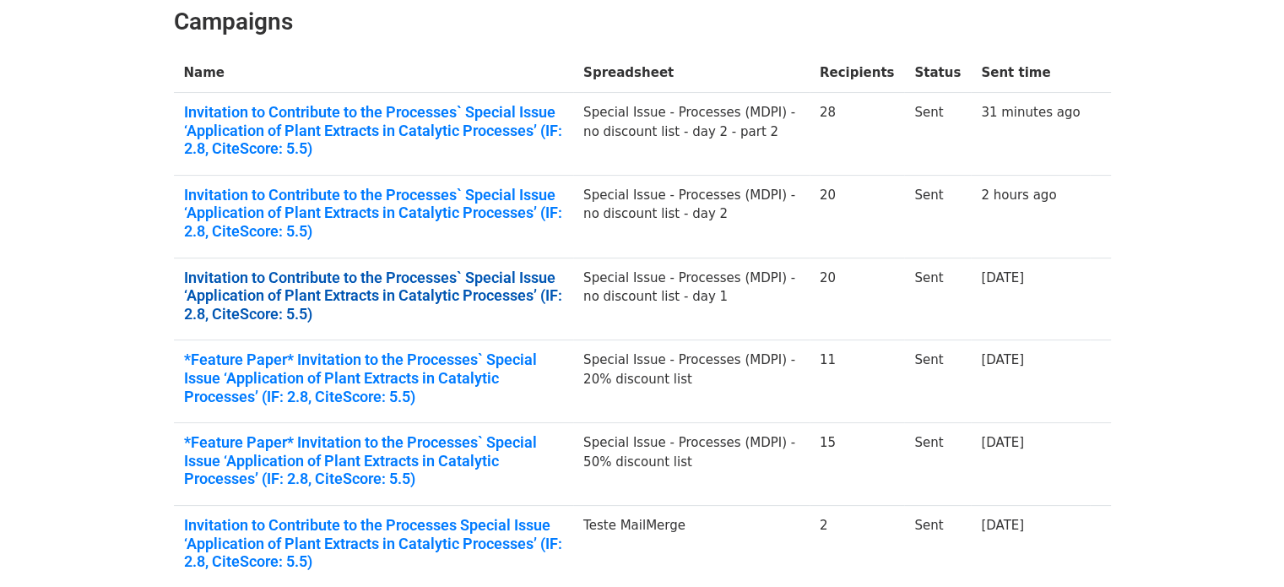
click at [494, 303] on link "Invitation to Contribute to the Processes` Special Issue ‘Application of Plant …" at bounding box center [374, 295] width 380 height 55
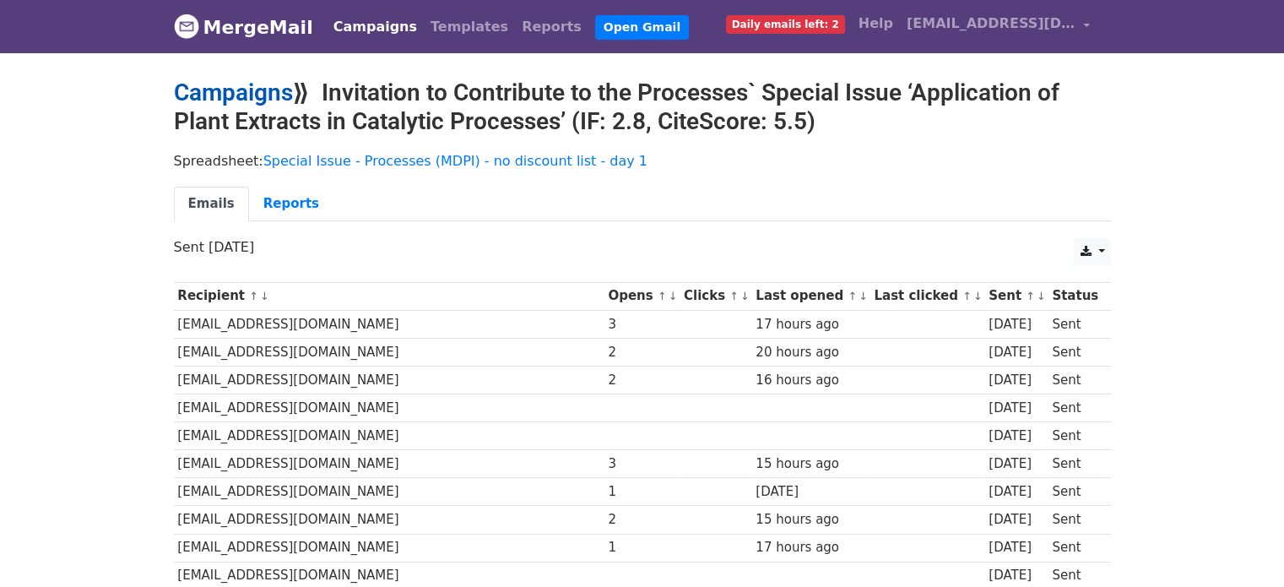
click at [250, 94] on link "Campaigns" at bounding box center [233, 92] width 119 height 28
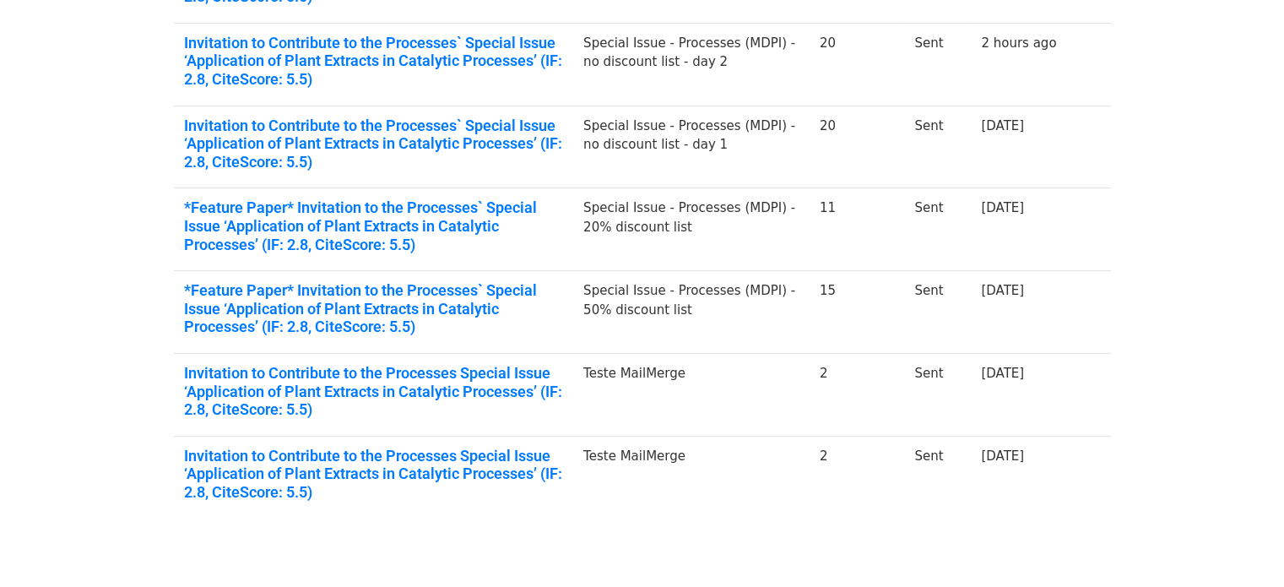
scroll to position [422, 0]
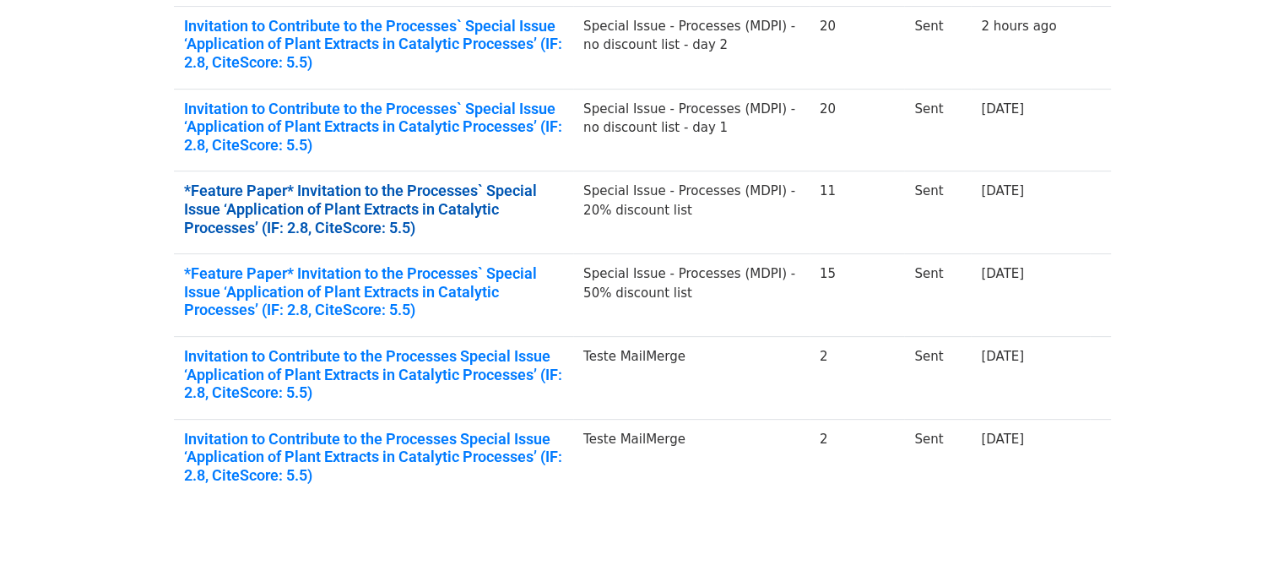
click at [519, 203] on link "*Feature Paper* Invitation to the Processes` Special Issue ‘Application of Plan…" at bounding box center [374, 208] width 380 height 55
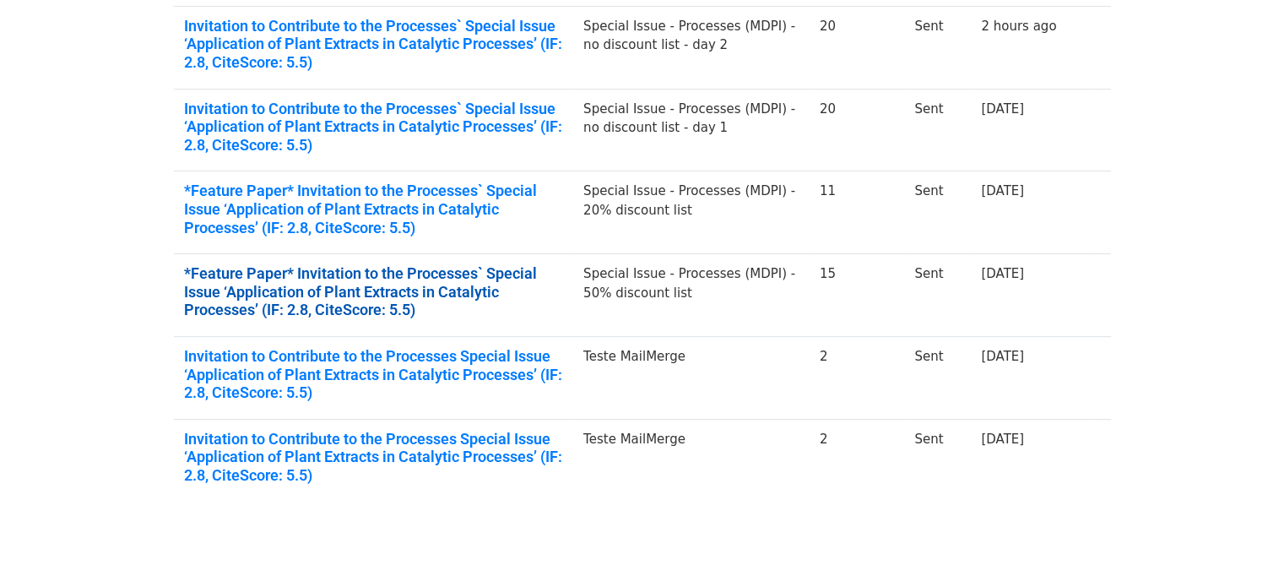
click at [354, 269] on link "*Feature Paper* Invitation to the Processes` Special Issue ‘Application of Plan…" at bounding box center [374, 291] width 380 height 55
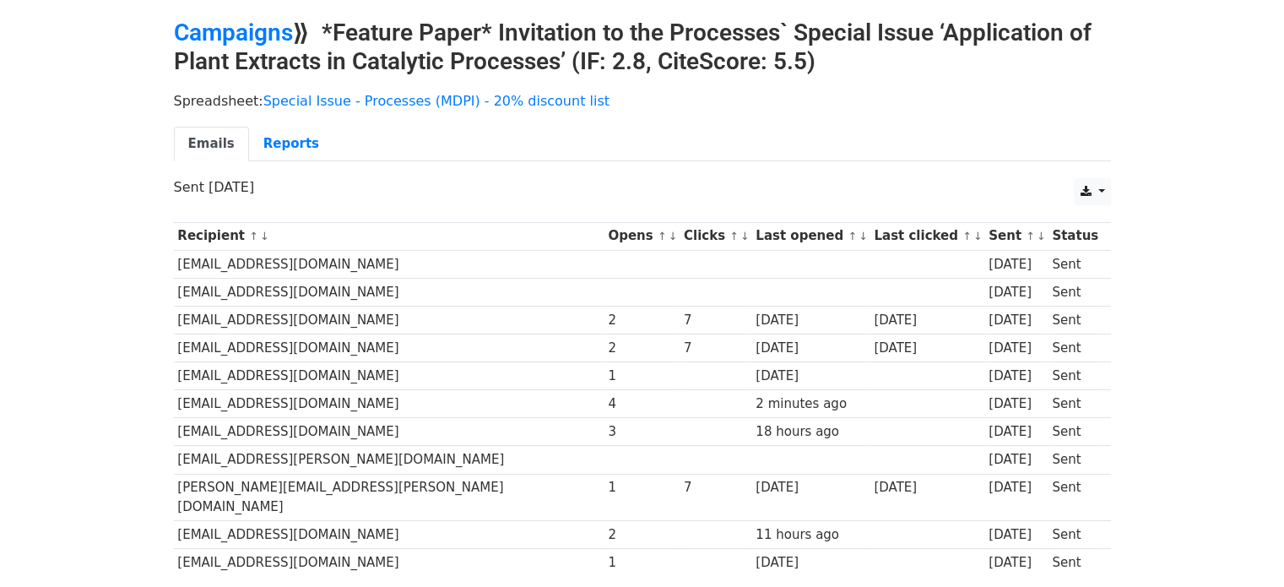
scroll to position [176, 0]
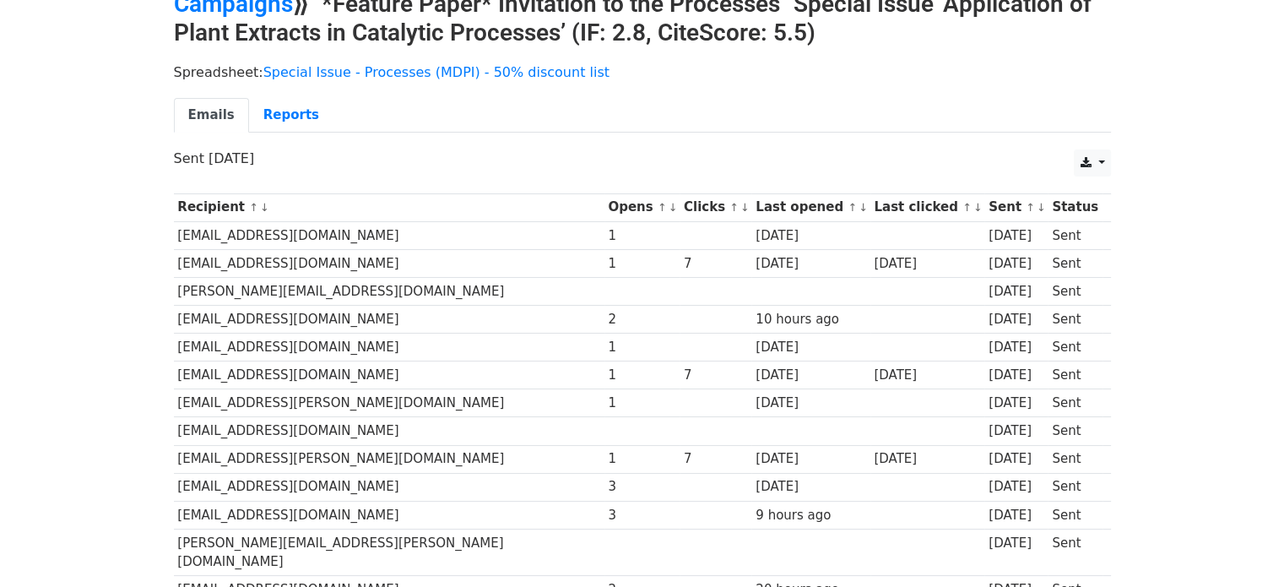
scroll to position [84, 0]
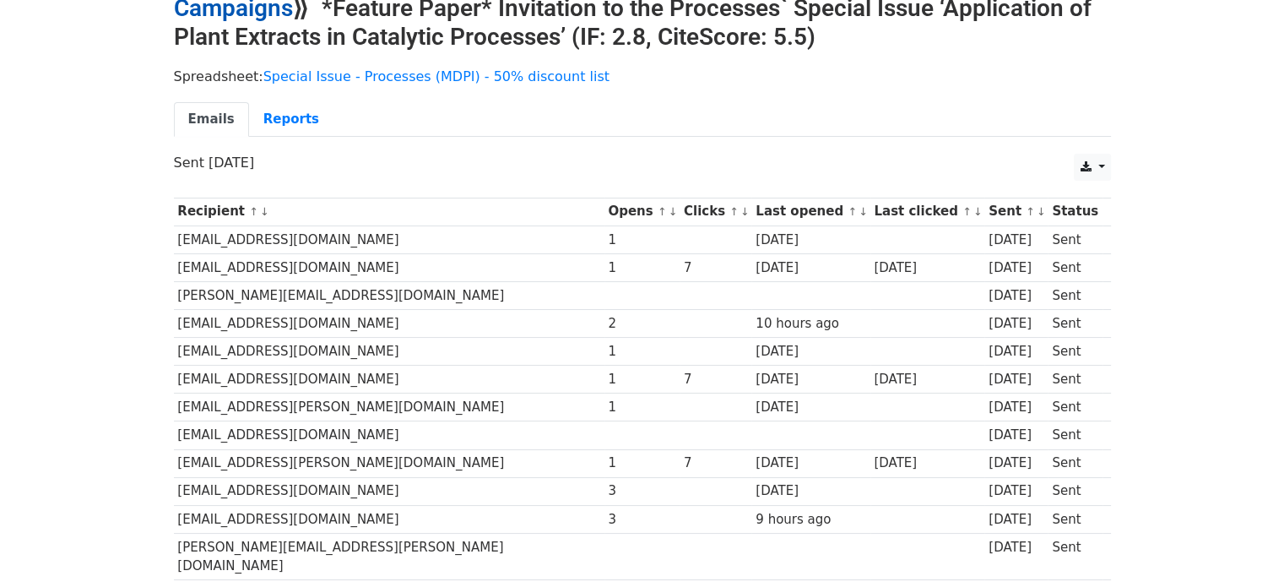
click at [198, 9] on link "Campaigns" at bounding box center [233, 8] width 119 height 28
